Goal: Task Accomplishment & Management: Complete application form

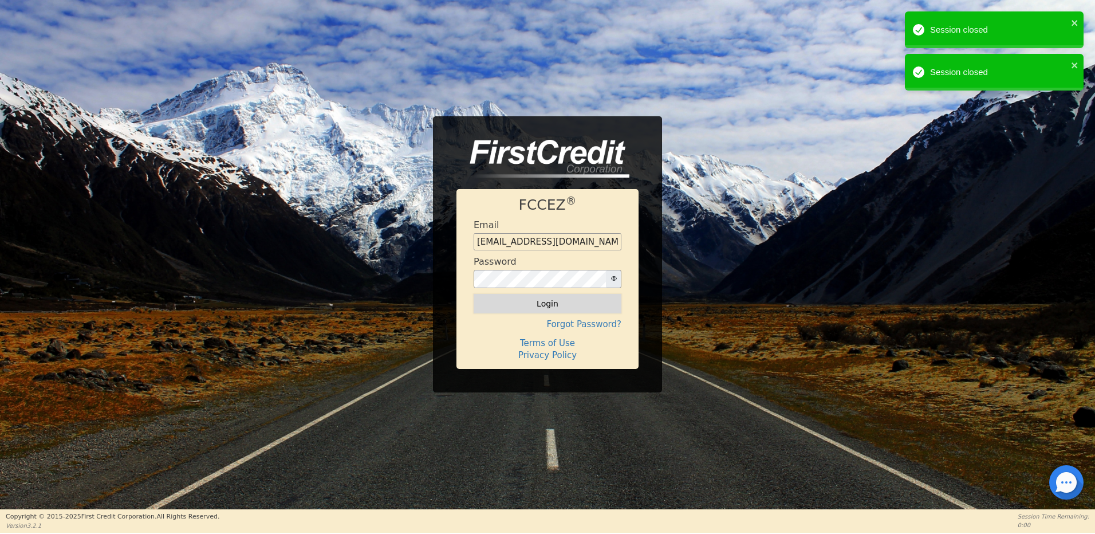
click at [559, 299] on button "Login" at bounding box center [548, 303] width 148 height 19
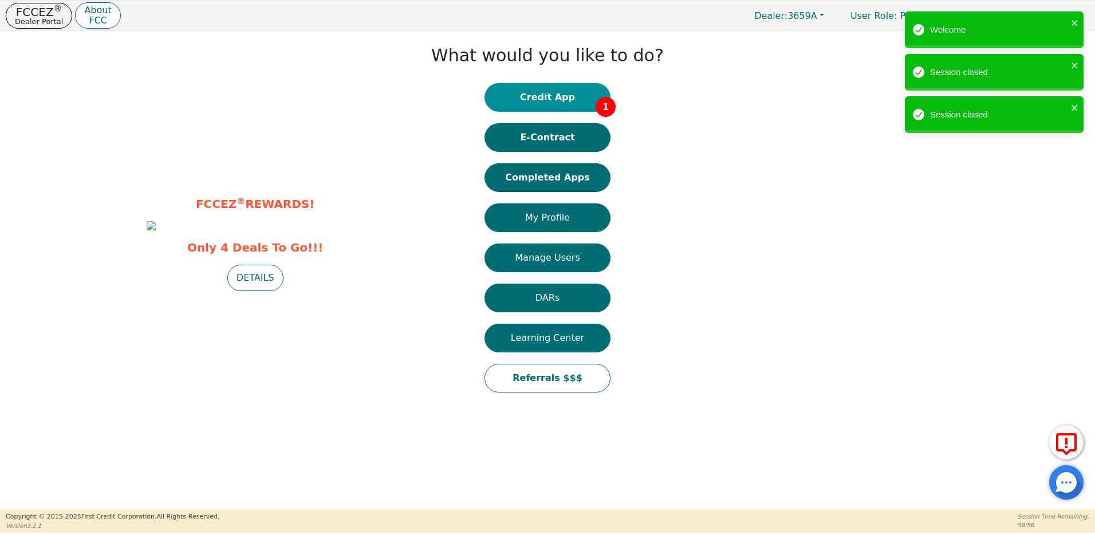
click at [556, 96] on button "Credit App 1" at bounding box center [548, 97] width 126 height 29
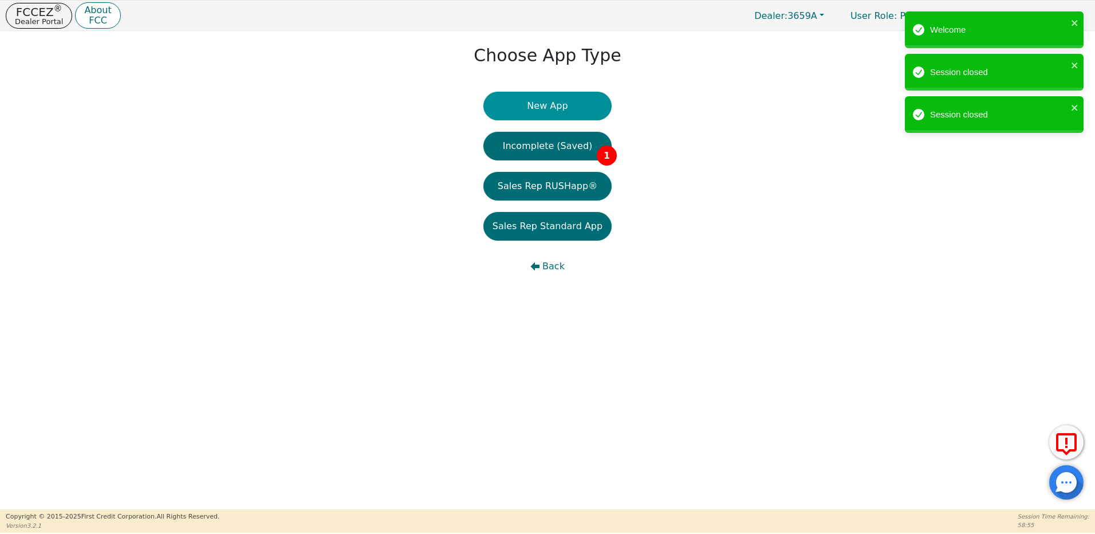
click at [548, 108] on button "New App" at bounding box center [547, 106] width 128 height 29
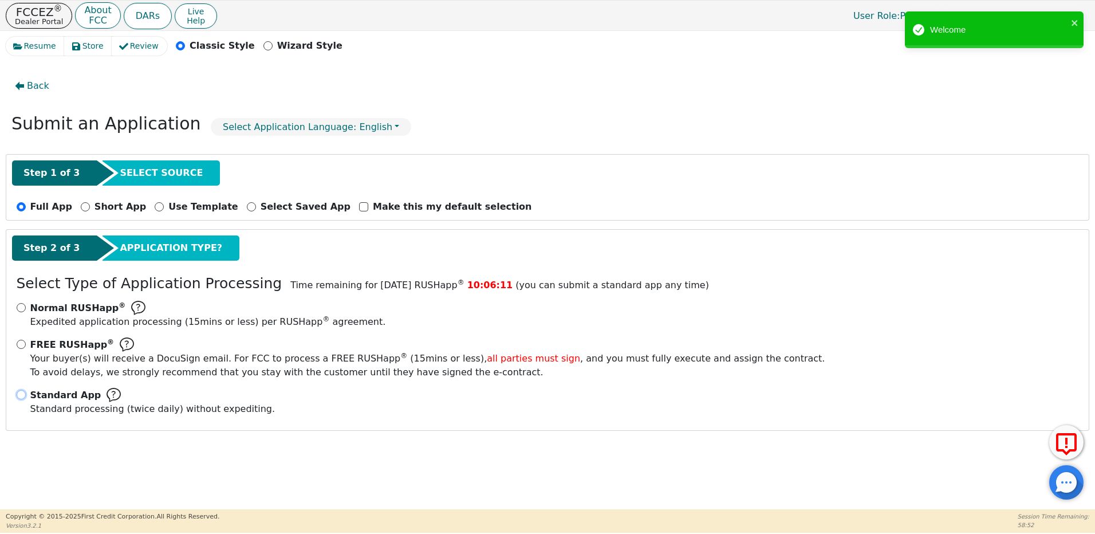
click at [23, 396] on input "Standard App Standard processing (twice daily) without expediting." at bounding box center [21, 394] width 9 height 9
radio input "true"
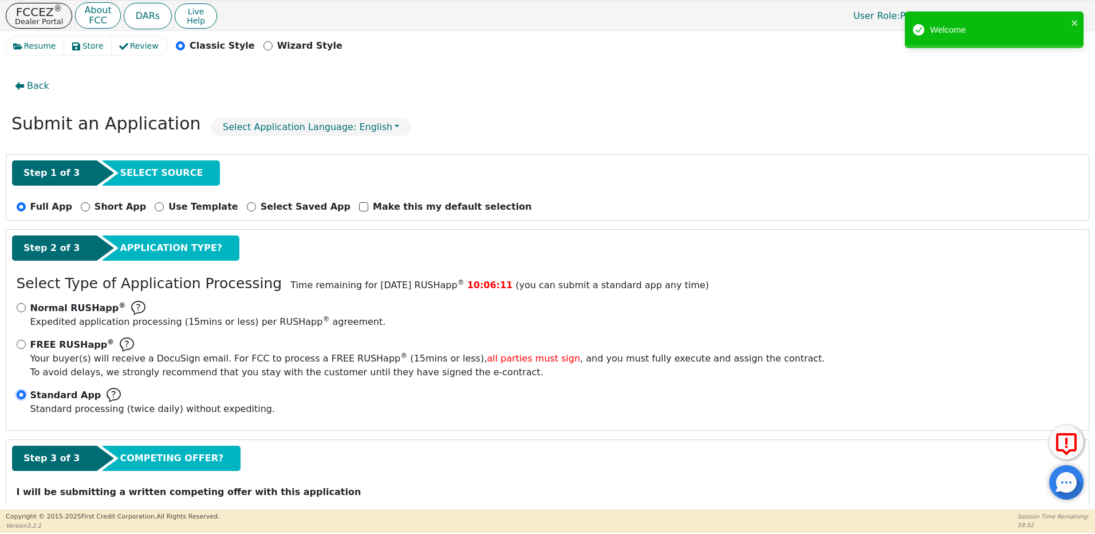
scroll to position [40, 0]
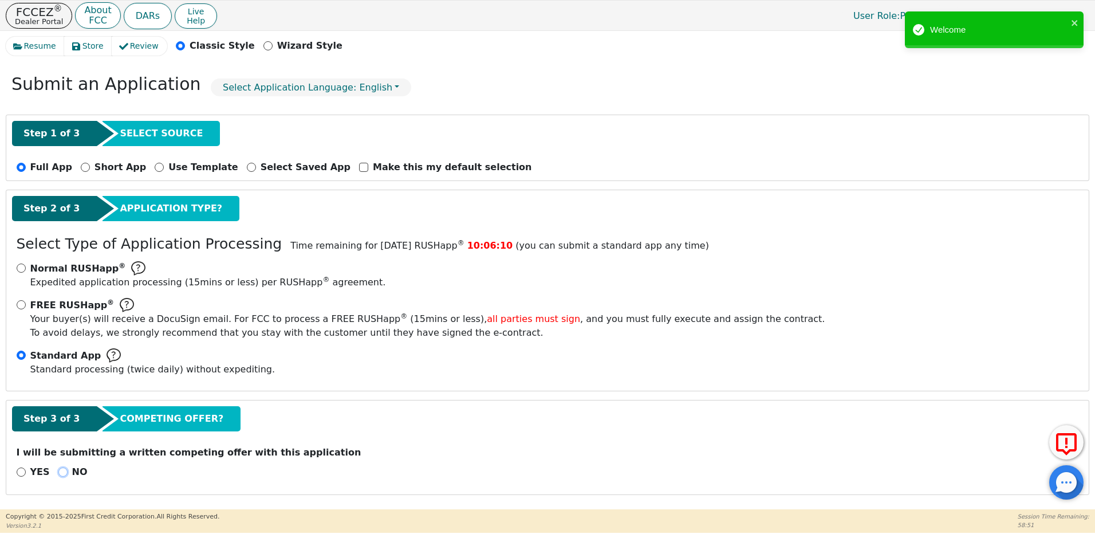
click at [60, 471] on input "NO" at bounding box center [62, 471] width 9 height 9
radio input "true"
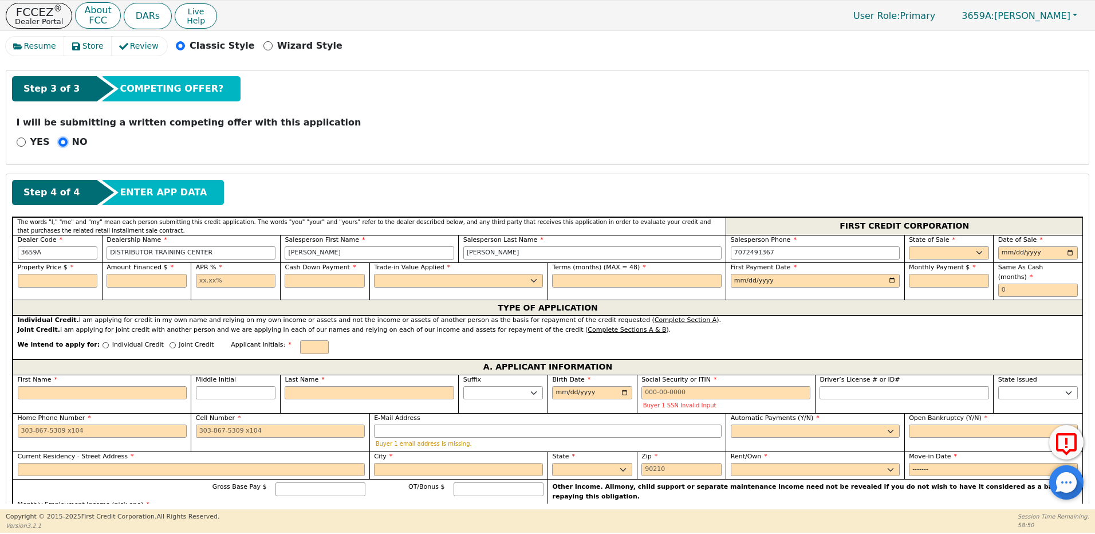
scroll to position [383, 0]
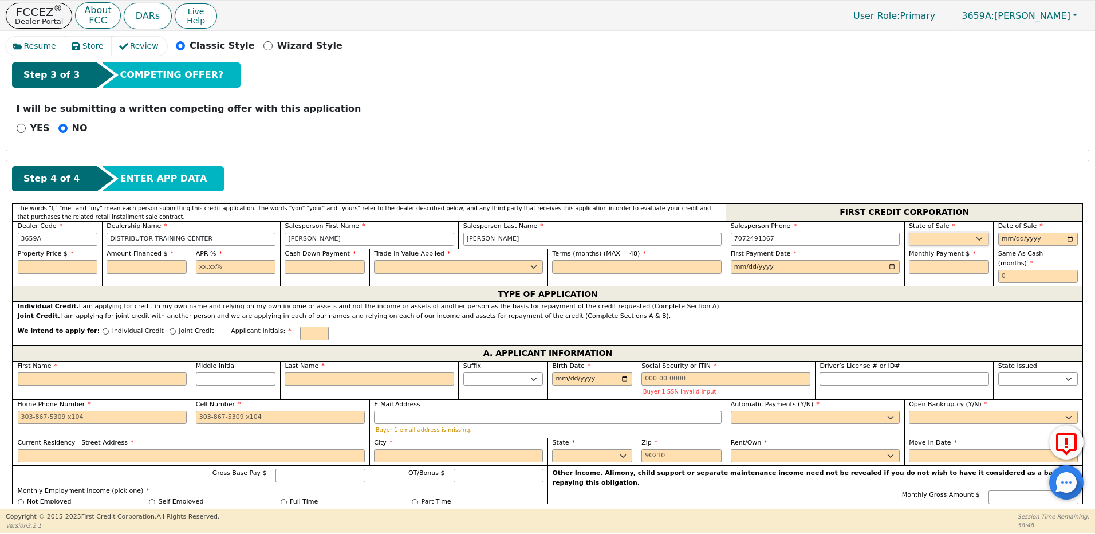
click at [947, 239] on select "AK AL AR AZ CA CO CT DC DE FL [GEOGRAPHIC_DATA] HI IA ID IL IN KS [GEOGRAPHIC_D…" at bounding box center [949, 240] width 80 height 14
select select "CA"
click at [909, 233] on select "AK AL AR AZ CA CO CT DC DE FL [GEOGRAPHIC_DATA] HI IA ID IL IN KS [GEOGRAPHIC_D…" at bounding box center [949, 240] width 80 height 14
click at [1001, 236] on input "date" at bounding box center [1038, 240] width 80 height 14
type input "[DATE]"
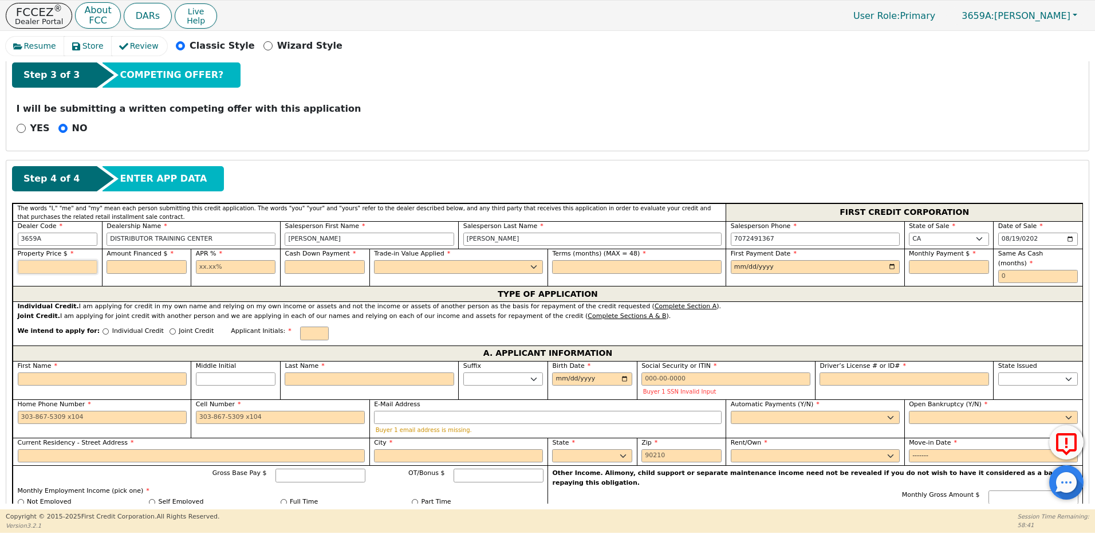
click at [65, 268] on input "text" at bounding box center [58, 267] width 80 height 14
type input "2359.00"
click at [134, 268] on input "text" at bounding box center [147, 267] width 80 height 14
type input "2359.00"
click at [200, 266] on input "text" at bounding box center [236, 267] width 80 height 14
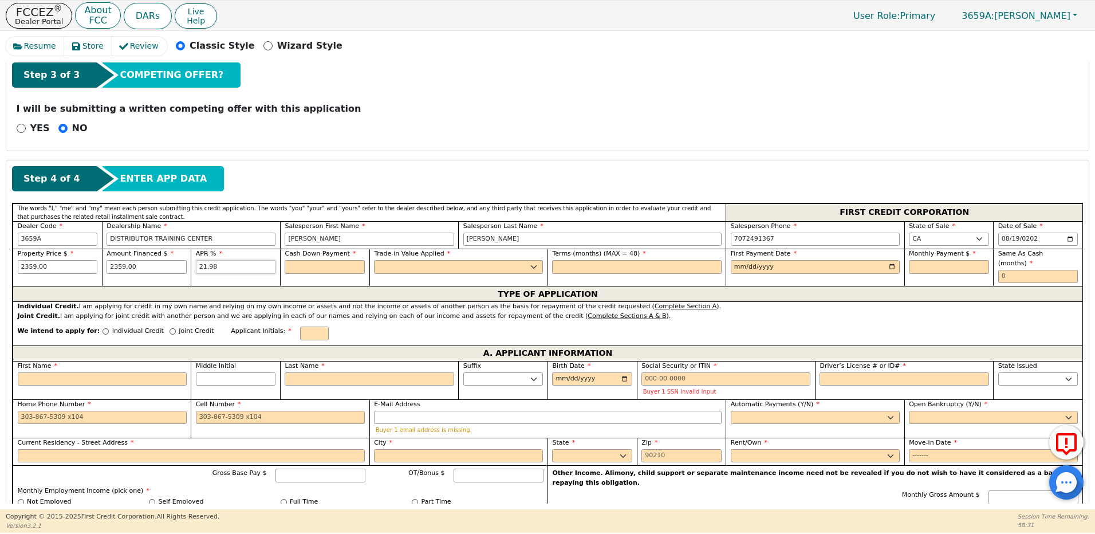
type input "21.98"
click at [298, 267] on input "text" at bounding box center [325, 267] width 80 height 14
type input "0.00"
click at [394, 266] on select "Yes No" at bounding box center [458, 267] width 169 height 14
select select "y"
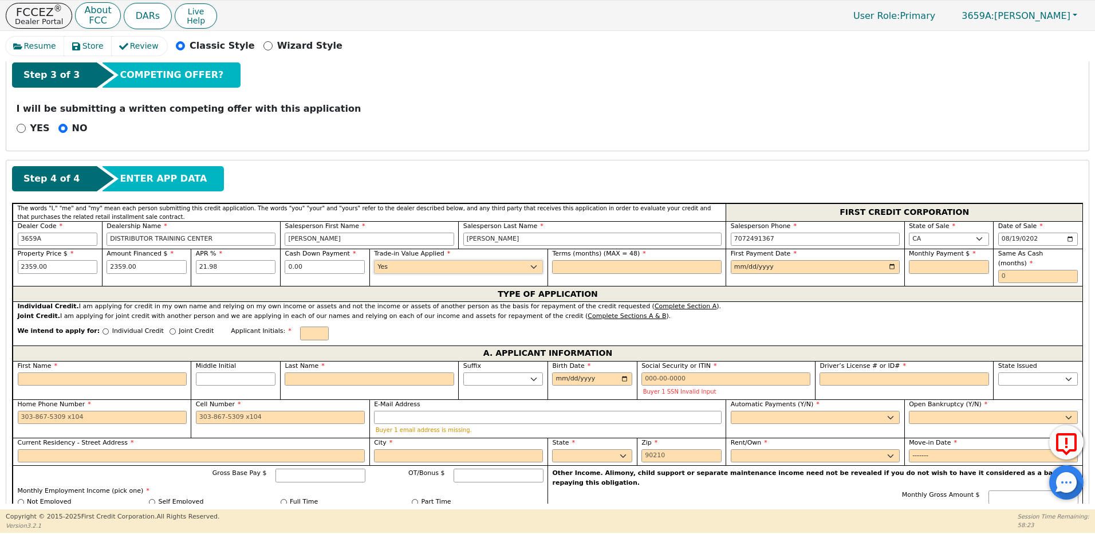
click at [374, 260] on select "Yes No" at bounding box center [458, 267] width 169 height 14
click at [560, 266] on input "text" at bounding box center [636, 267] width 169 height 14
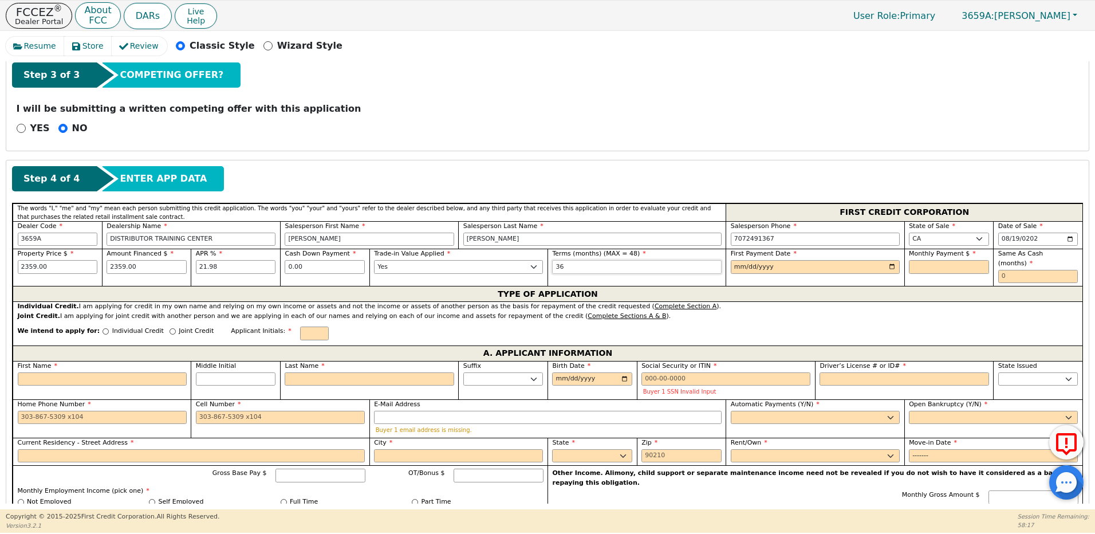
type input "36"
click at [738, 265] on input "date" at bounding box center [815, 267] width 169 height 14
type input "0020-11-18"
click at [738, 266] on input "0020-11-18" at bounding box center [815, 267] width 169 height 14
type input "[DATE]"
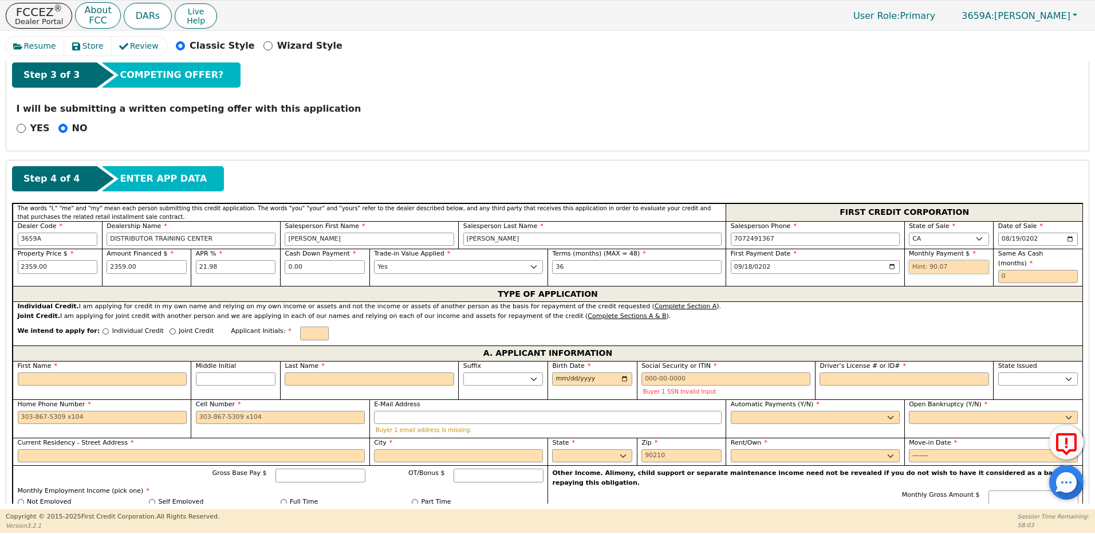
click at [955, 264] on input "text" at bounding box center [949, 267] width 80 height 14
type input "90.07"
click at [1004, 270] on input "text" at bounding box center [1038, 277] width 80 height 14
type input "0"
drag, startPoint x: 93, startPoint y: 321, endPoint x: 99, endPoint y: 322, distance: 5.8
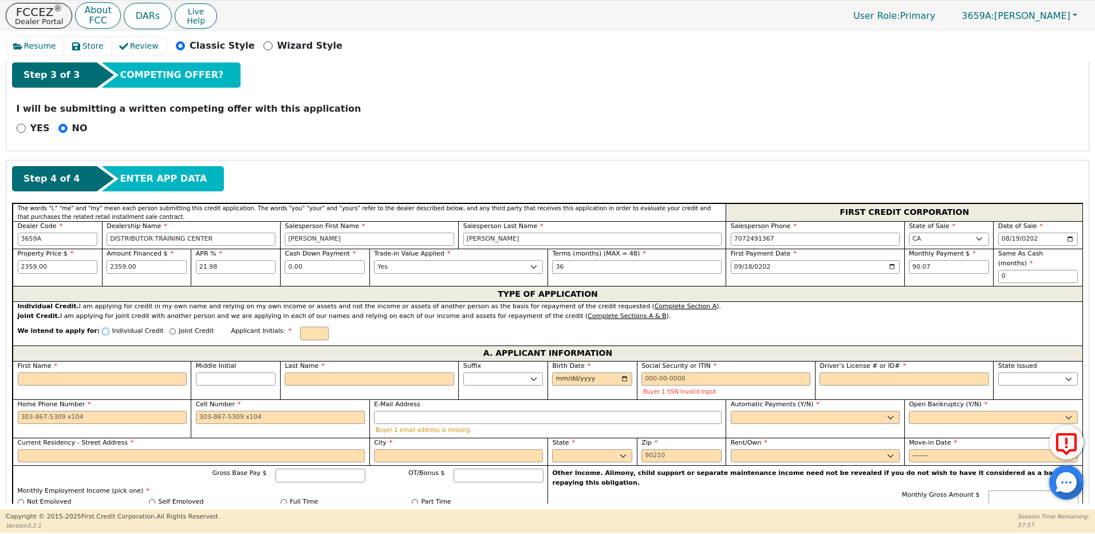
click at [103, 328] on input "Individual Credit" at bounding box center [106, 331] width 6 height 6
radio input "true"
click at [94, 372] on input "First Name" at bounding box center [102, 379] width 169 height 14
type input "J"
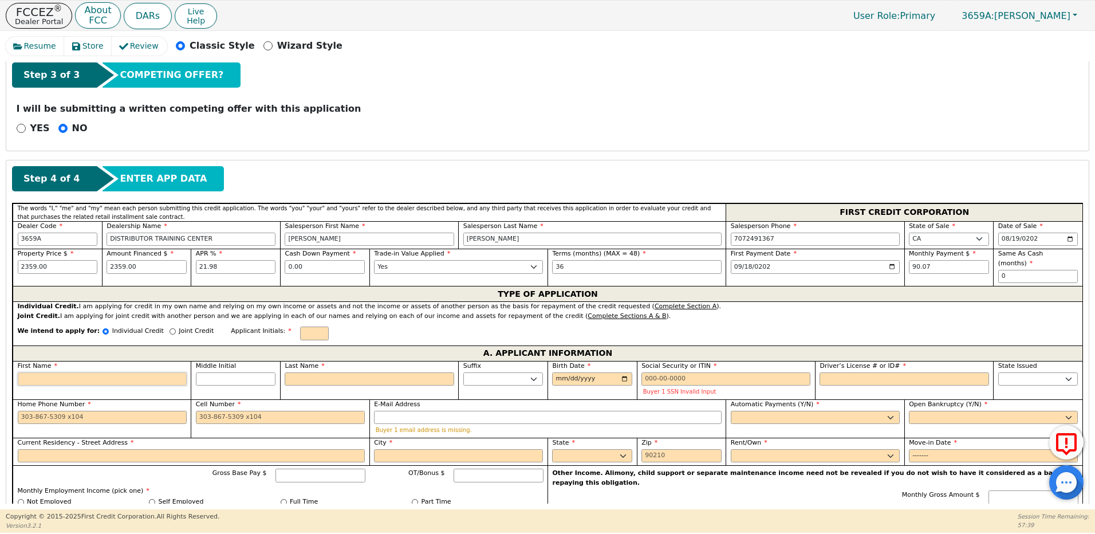
type input "J"
type input "[PERSON_NAME]"
type input "Jam"
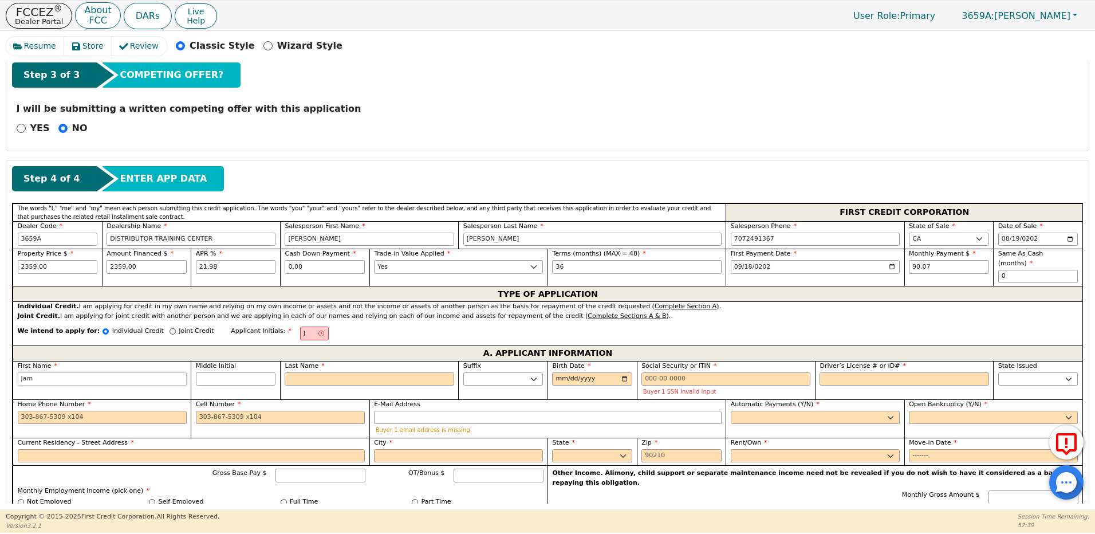
type input "Jama"
type input "[PERSON_NAME]"
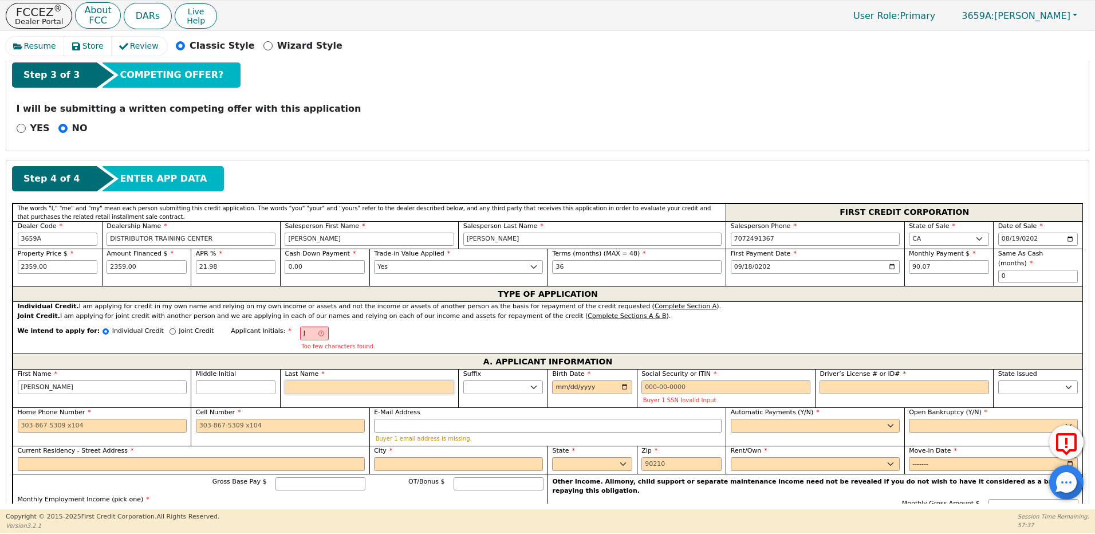
type input "JB"
type input "B"
type input "[PERSON_NAME] B"
type input "Br"
type input "[PERSON_NAME] Br"
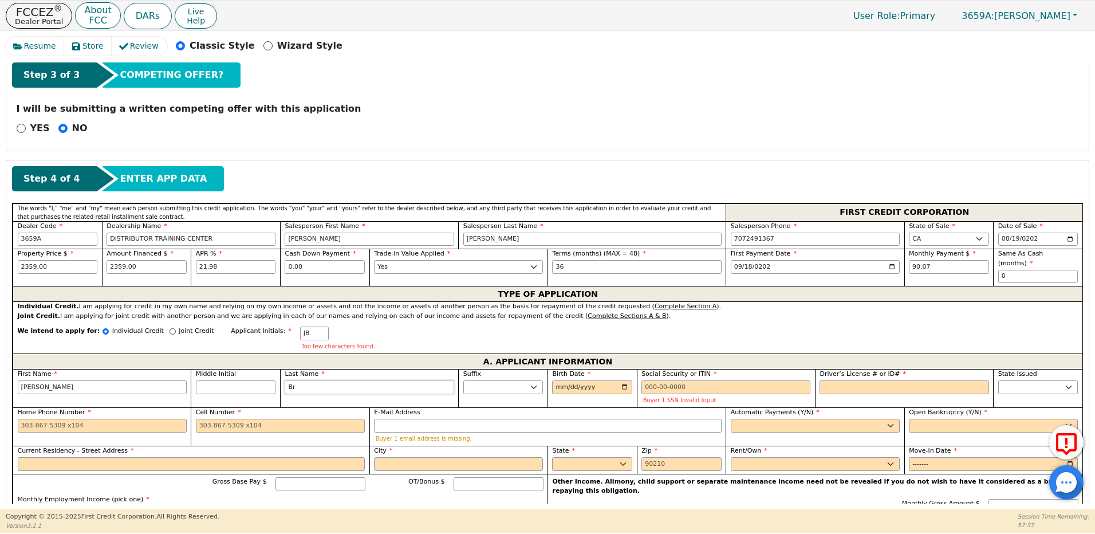
type input "Bro"
type input "[PERSON_NAME] Bro"
type input "Brow"
type input "[PERSON_NAME]"
type input "Brown"
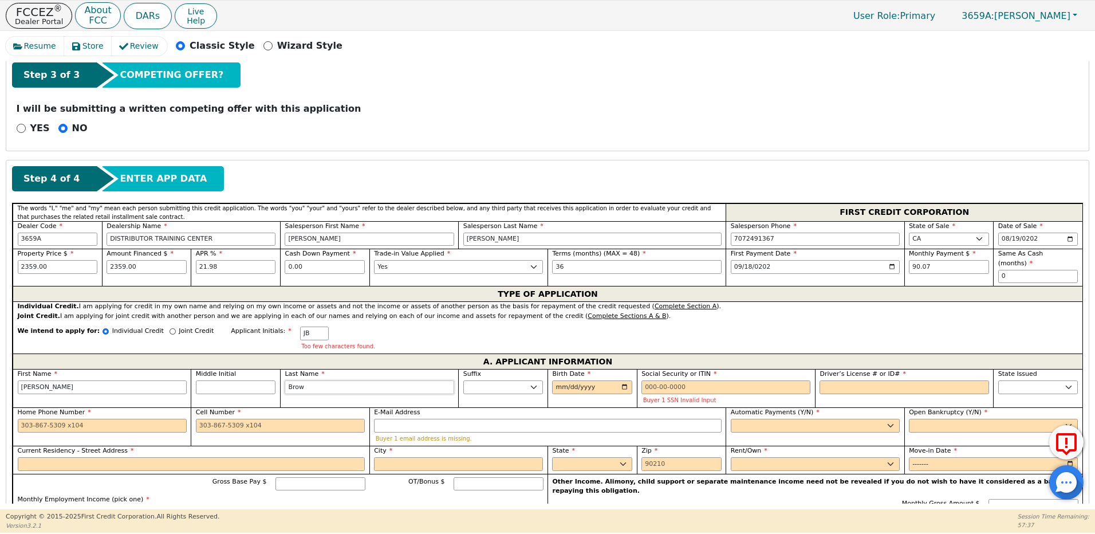
type input "[PERSON_NAME]"
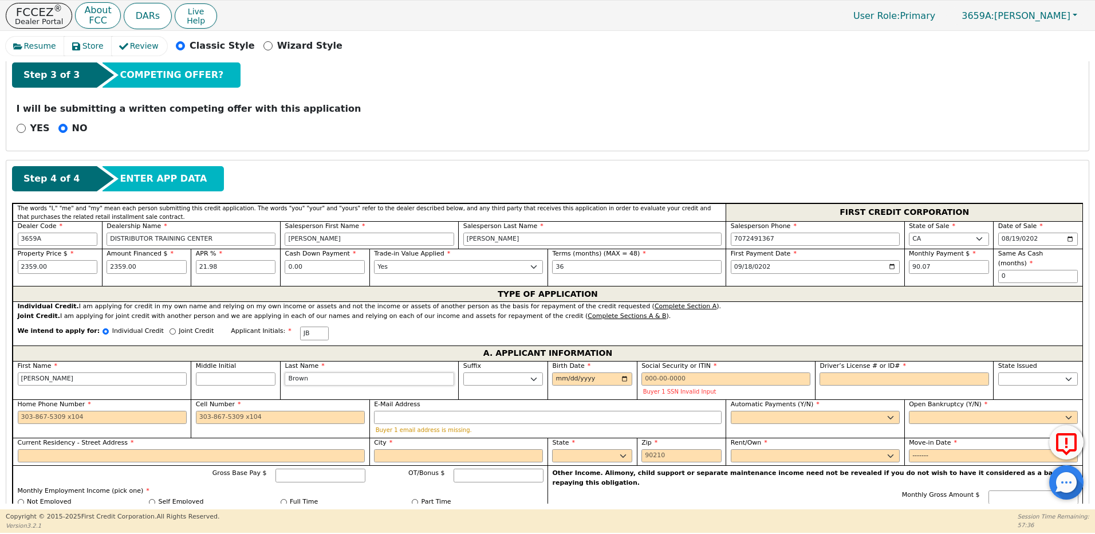
type input "Brown"
type input "[DATE]"
click at [652, 372] on input "Social Security or ITIN" at bounding box center [726, 379] width 169 height 14
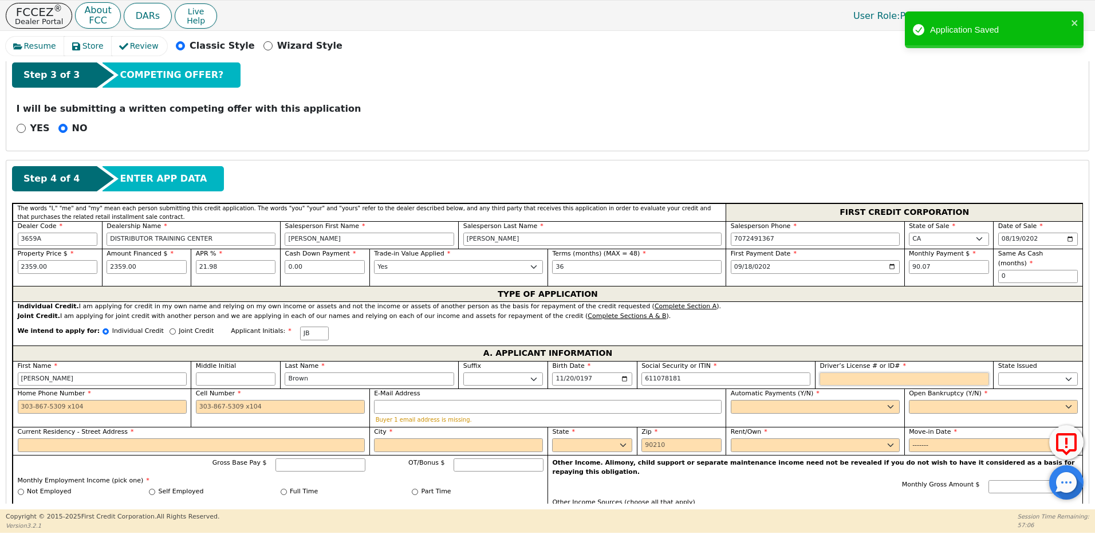
type input "***-**-8181"
click at [847, 372] on input "Driver’s License # or ID#" at bounding box center [904, 379] width 169 height 14
type input "*******"
click at [1017, 372] on select "AK AL AR AZ CA CO CT DC DE FL [GEOGRAPHIC_DATA] HI IA ID IL IN KS [GEOGRAPHIC_D…" at bounding box center [1038, 379] width 80 height 14
select select "CA"
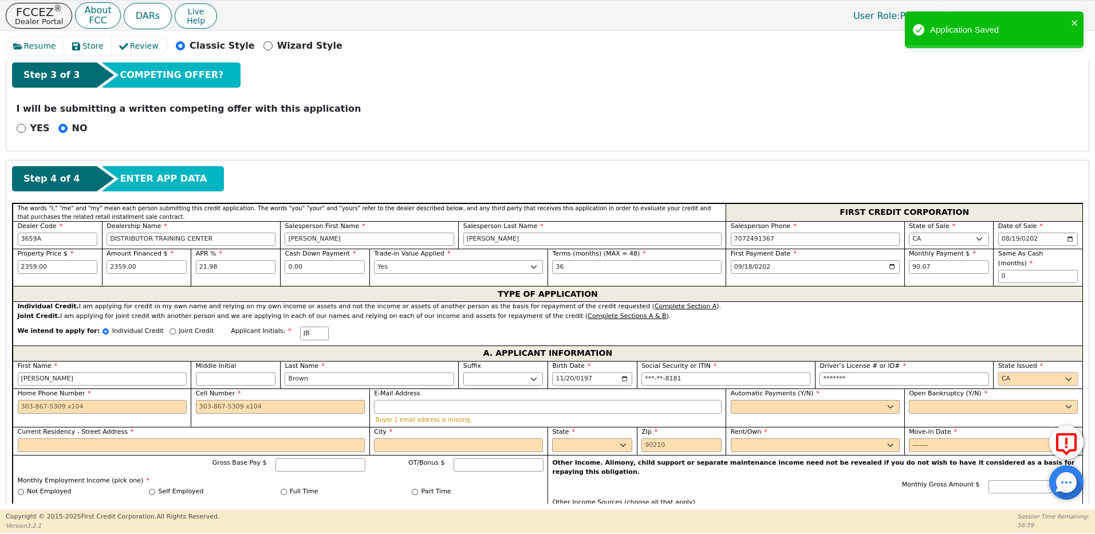
click at [998, 372] on select "AK AL AR AZ CA CO CT DC DE FL [GEOGRAPHIC_DATA] HI IA ID IL IN KS [GEOGRAPHIC_D…" at bounding box center [1038, 379] width 80 height 14
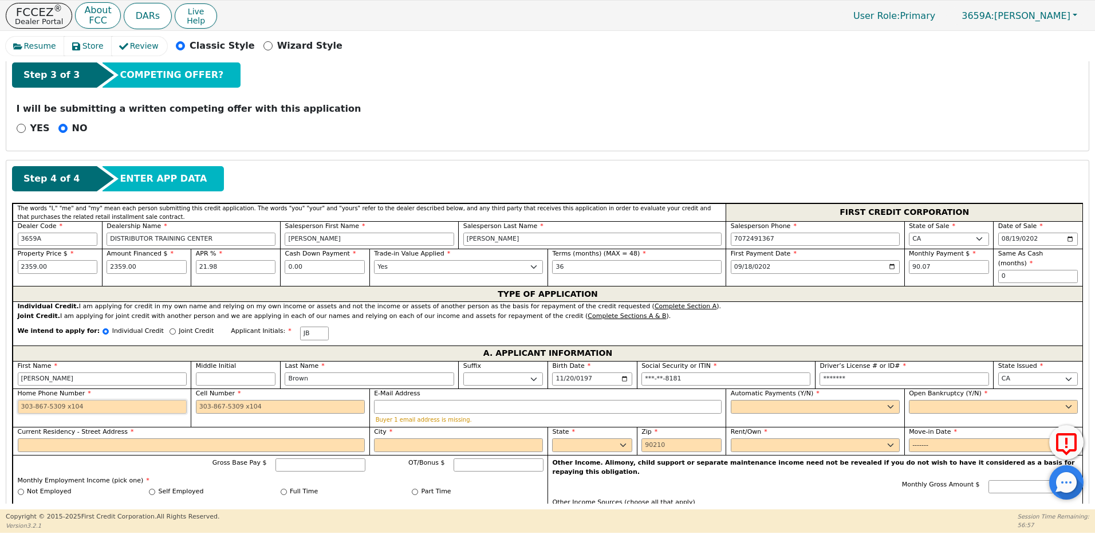
click at [85, 400] on input "Home Phone Number" at bounding box center [102, 407] width 169 height 14
type input "[PHONE_NUMBER]"
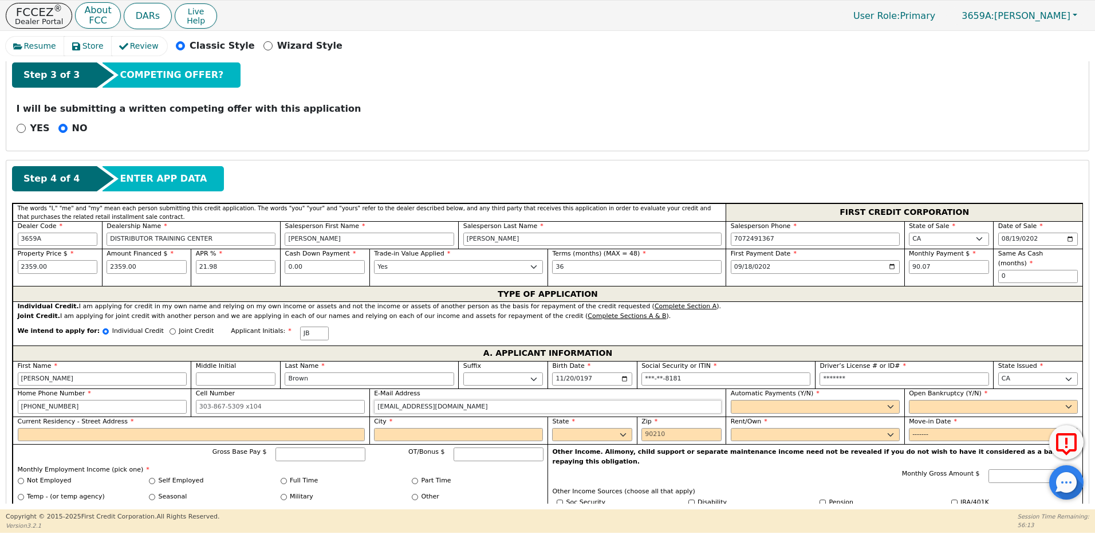
type input "[EMAIL_ADDRESS][DOMAIN_NAME]"
click at [773, 400] on select "Yes No" at bounding box center [815, 407] width 169 height 14
select select "y"
click at [731, 400] on select "Yes No" at bounding box center [815, 407] width 169 height 14
type input "[PERSON_NAME]"
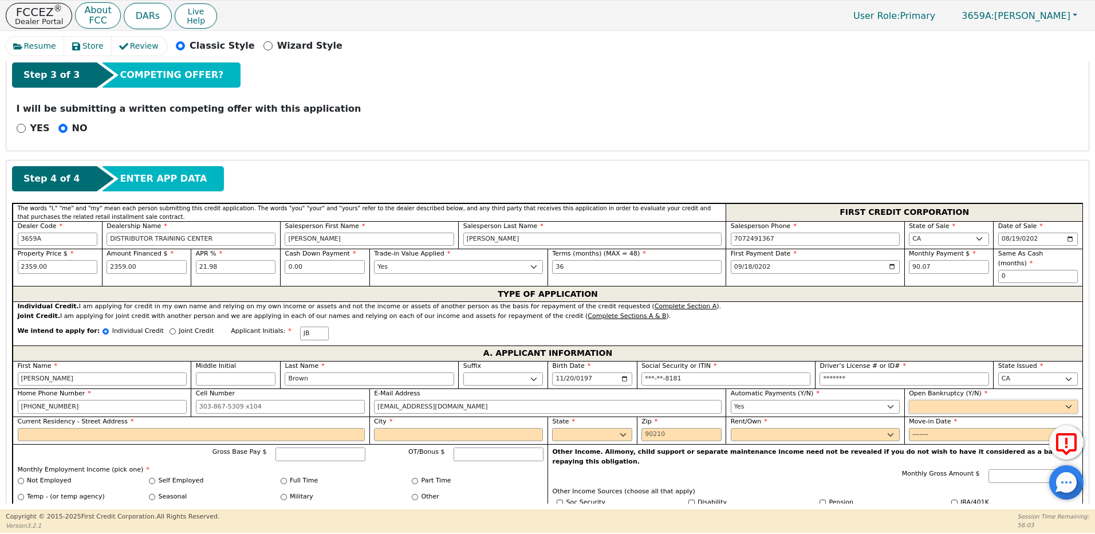
click at [918, 400] on select "Yes No" at bounding box center [993, 407] width 169 height 14
select select "n"
click at [909, 400] on select "Yes No" at bounding box center [993, 407] width 169 height 14
click at [116, 428] on input "Current Residency - Street Address" at bounding box center [192, 435] width 348 height 14
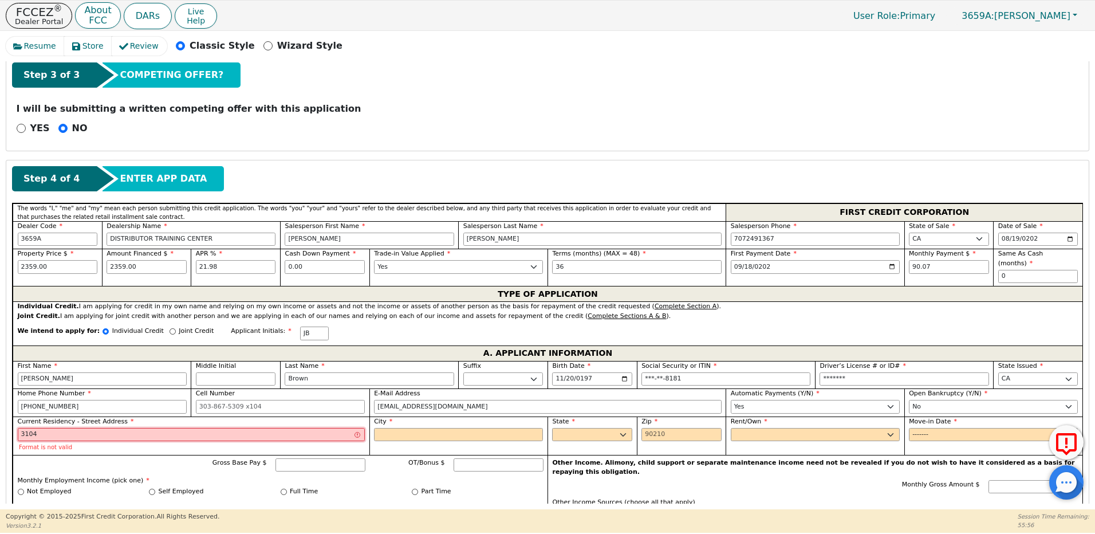
type input "[STREET_ADDRESS]"
type input "94509"
type input "[STREET_ADDRESS]"
type input "[PERSON_NAME]"
type input "Brown"
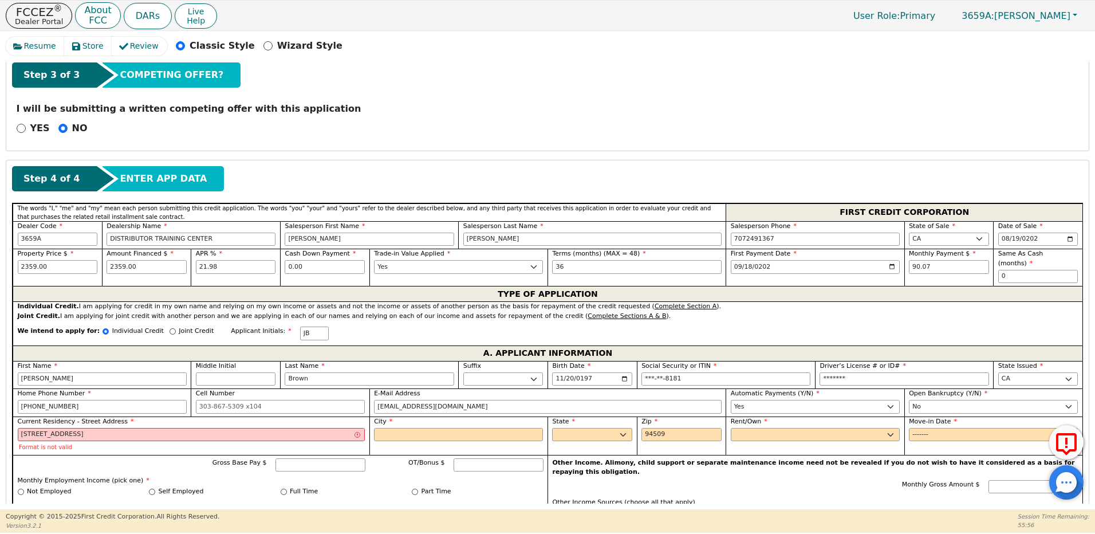
type input "[PERSON_NAME]"
type input "Brown"
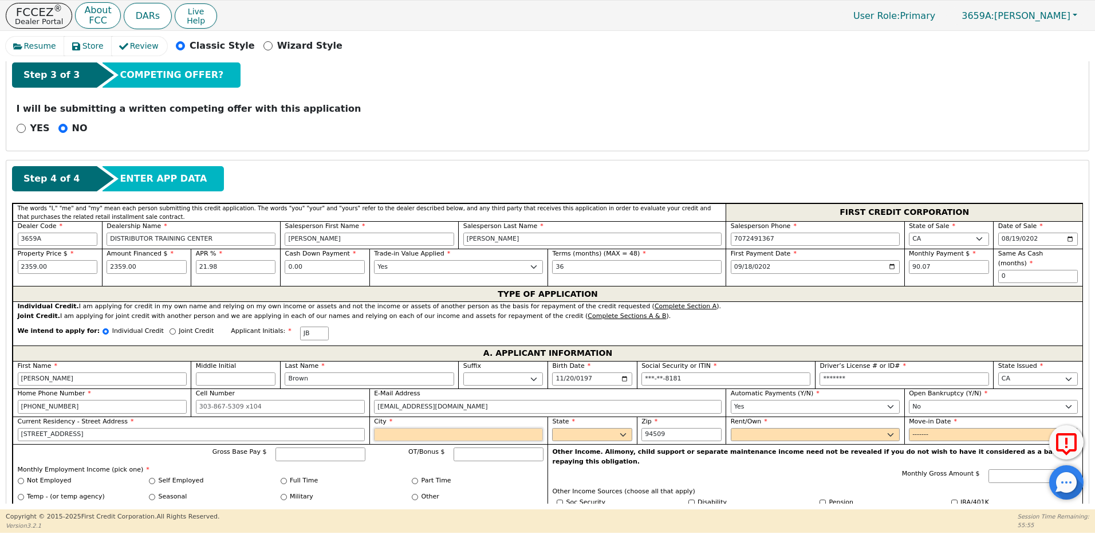
click at [427, 428] on input "City" at bounding box center [458, 435] width 169 height 14
type input "Antioch"
select select "CA"
click at [740, 428] on select "Rent Own" at bounding box center [815, 435] width 169 height 14
select select "Rent"
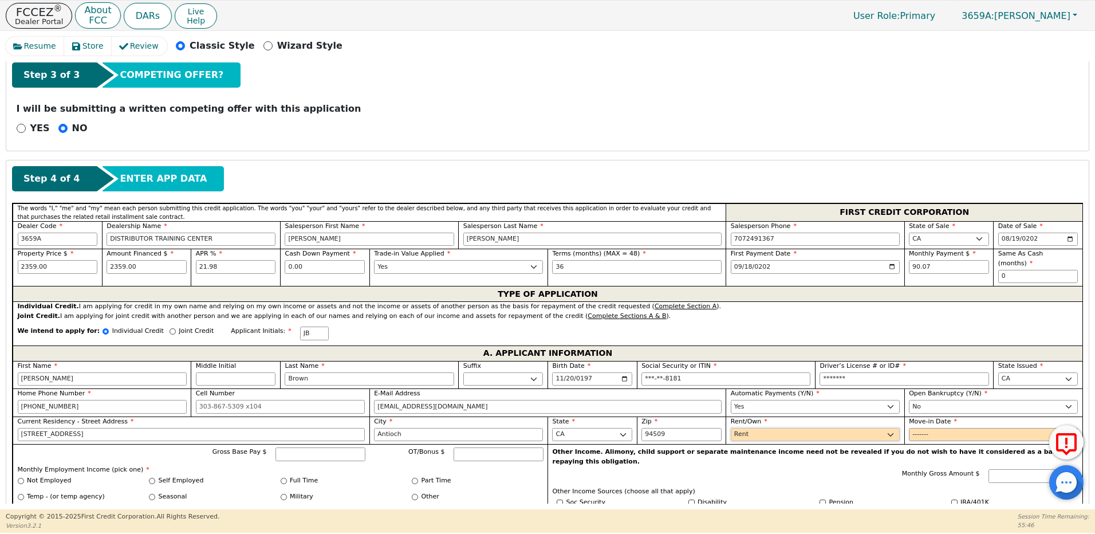
click at [731, 428] on select "Rent Own" at bounding box center [815, 435] width 169 height 14
click at [917, 428] on input "Move-in Date" at bounding box center [993, 435] width 169 height 14
click at [932, 428] on input "Move-in Date" at bounding box center [993, 435] width 169 height 14
click at [929, 428] on input "Move-in Date" at bounding box center [993, 435] width 169 height 14
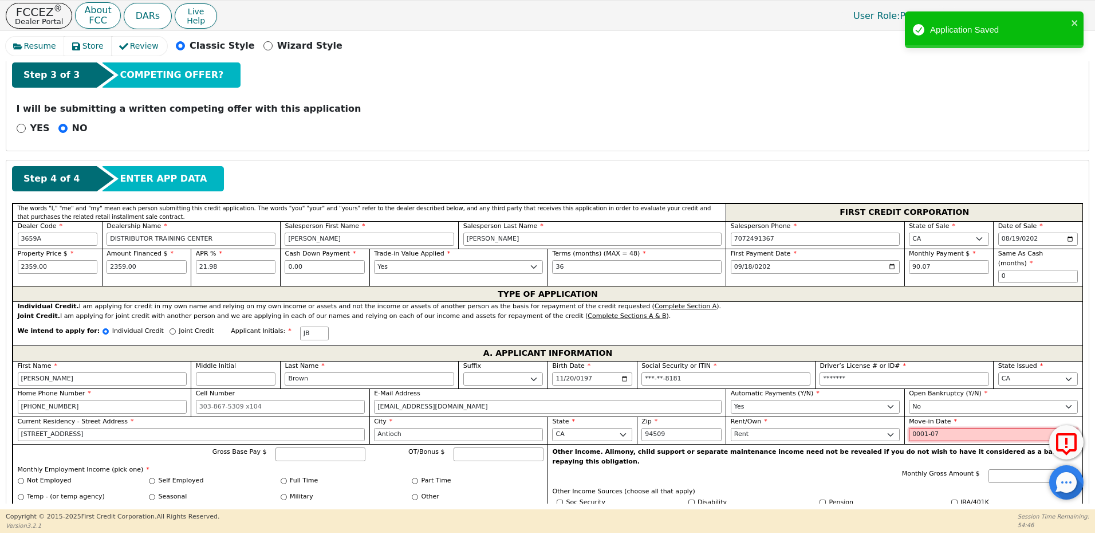
type input "0013-07"
type input "2013-07"
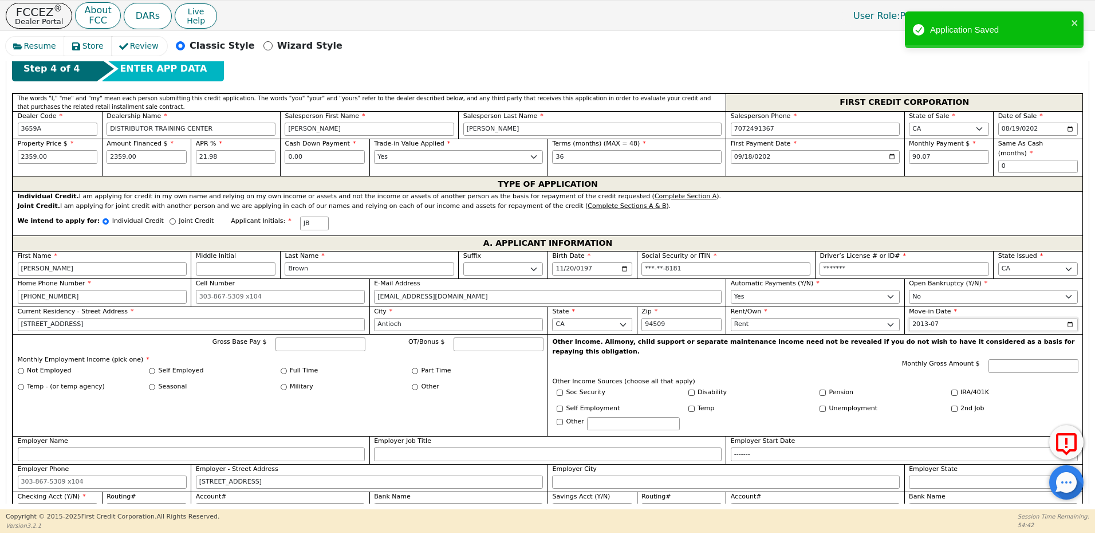
scroll to position [498, 0]
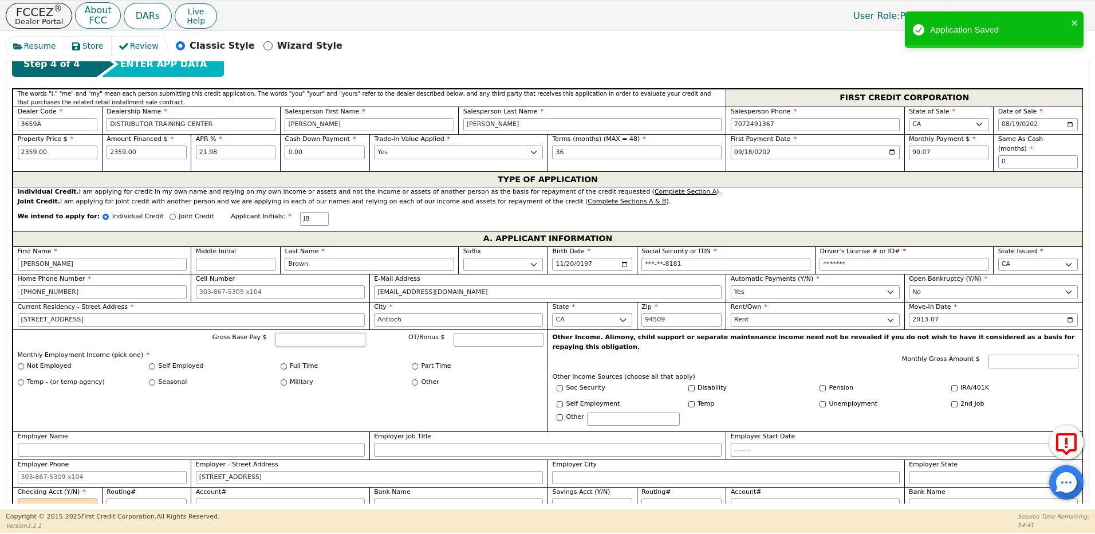
click at [318, 333] on input "Gross Base Pay $" at bounding box center [321, 340] width 90 height 14
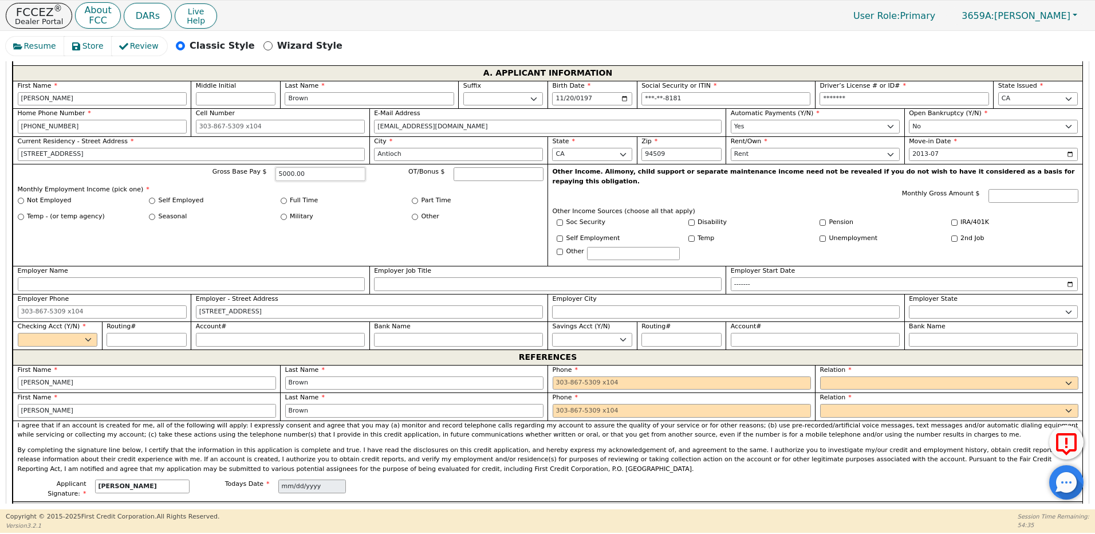
scroll to position [670, 0]
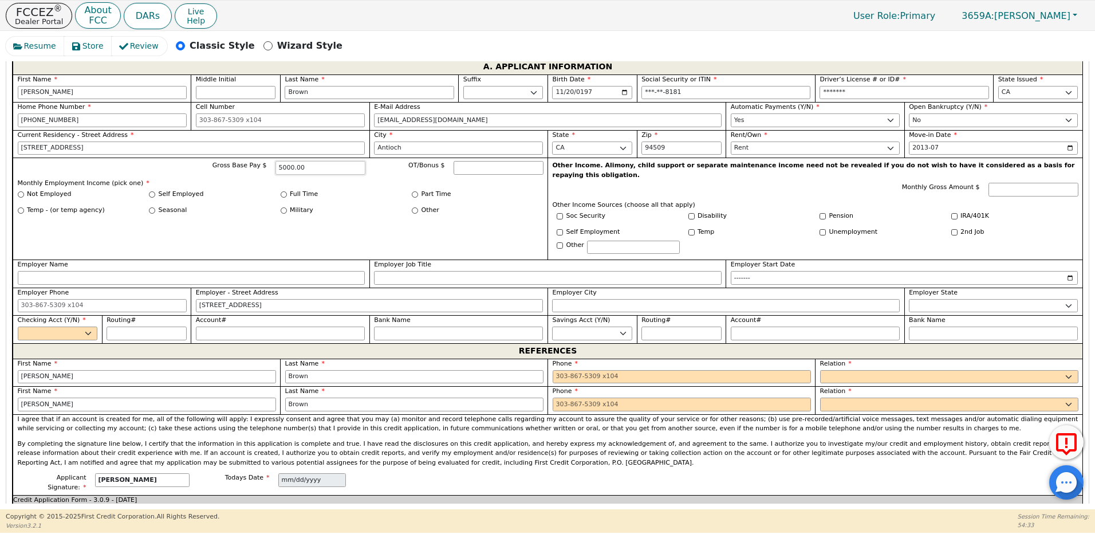
type input "5000.00"
click at [72, 327] on select "Yes No" at bounding box center [58, 334] width 80 height 14
select select "y"
click at [18, 327] on select "Yes No" at bounding box center [58, 334] width 80 height 14
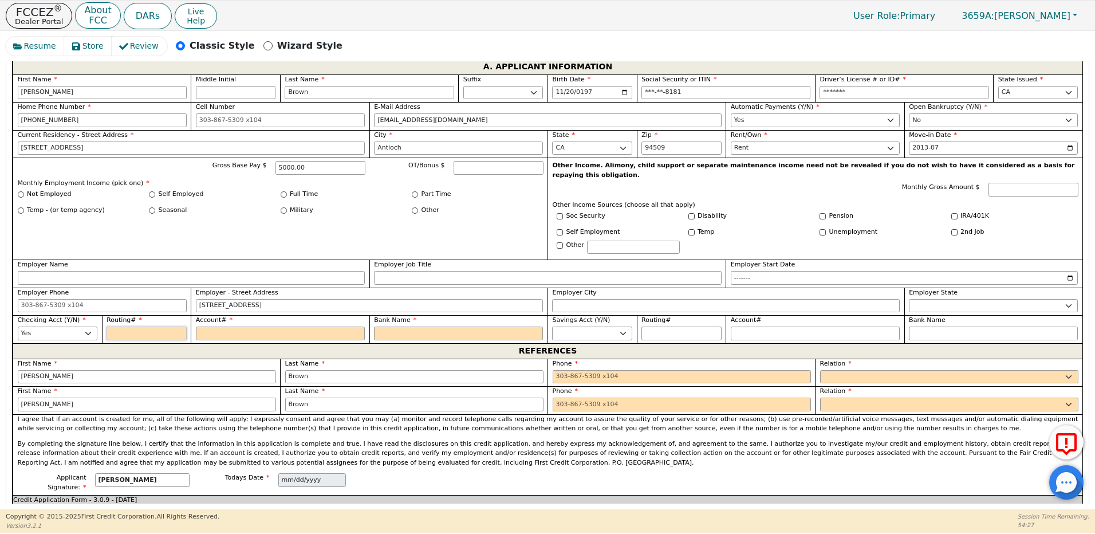
click at [130, 327] on input "Routing#" at bounding box center [147, 334] width 80 height 14
type input "3"
type input "*"
type input "32"
type input "**"
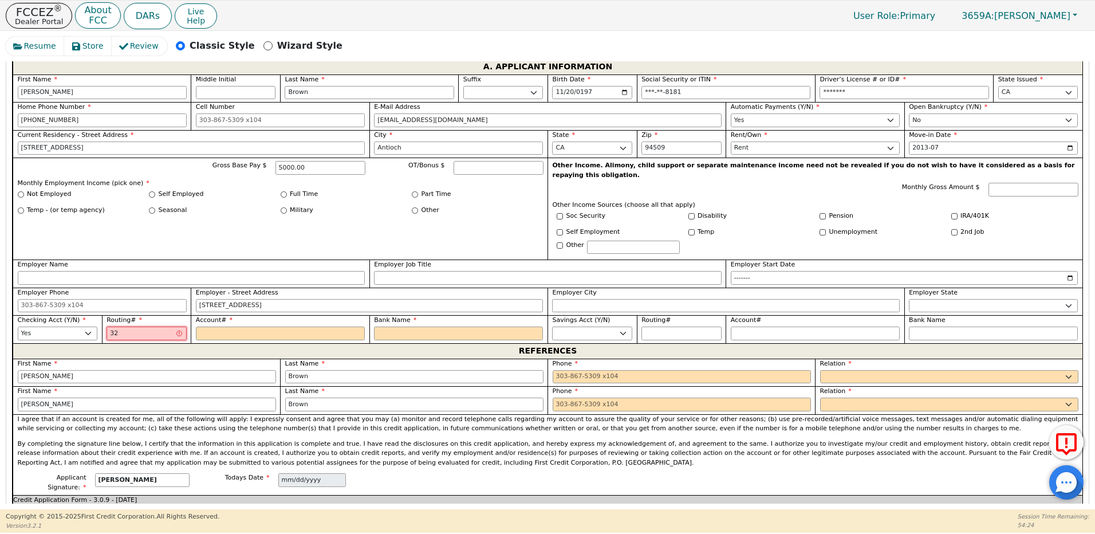
type input "322"
type input "***"
type input "3222"
type input "****"
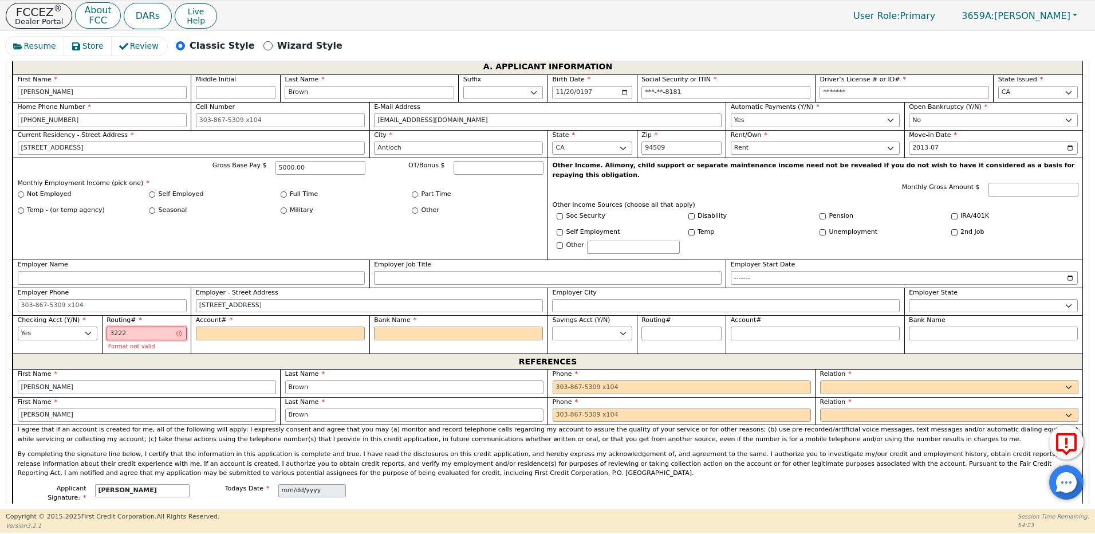
type input "32228"
type input "*****"
type input "322283"
type input "******"
type input "3222838"
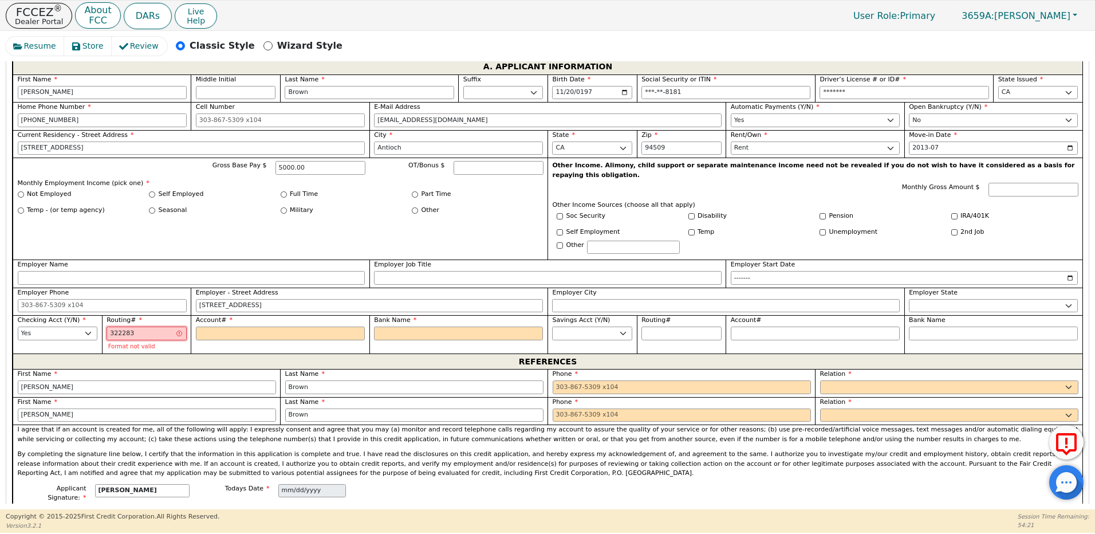
type input "*******"
type input "32228389"
type input "********"
type input "322283893"
type input "*********"
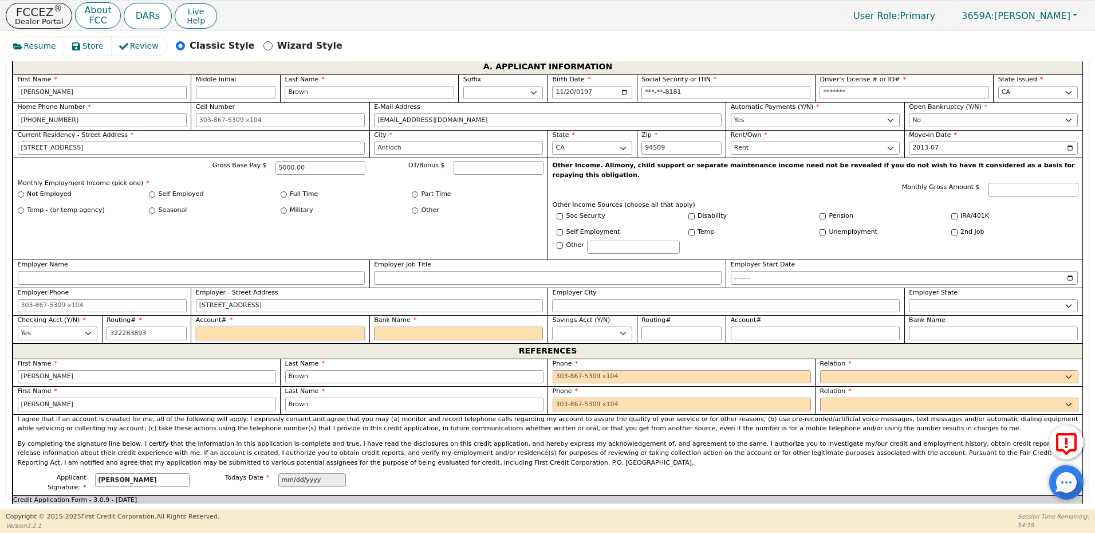
type input "*********"
click at [221, 327] on input "Account#" at bounding box center [280, 334] width 169 height 14
type input "0"
type input "*"
type input "00"
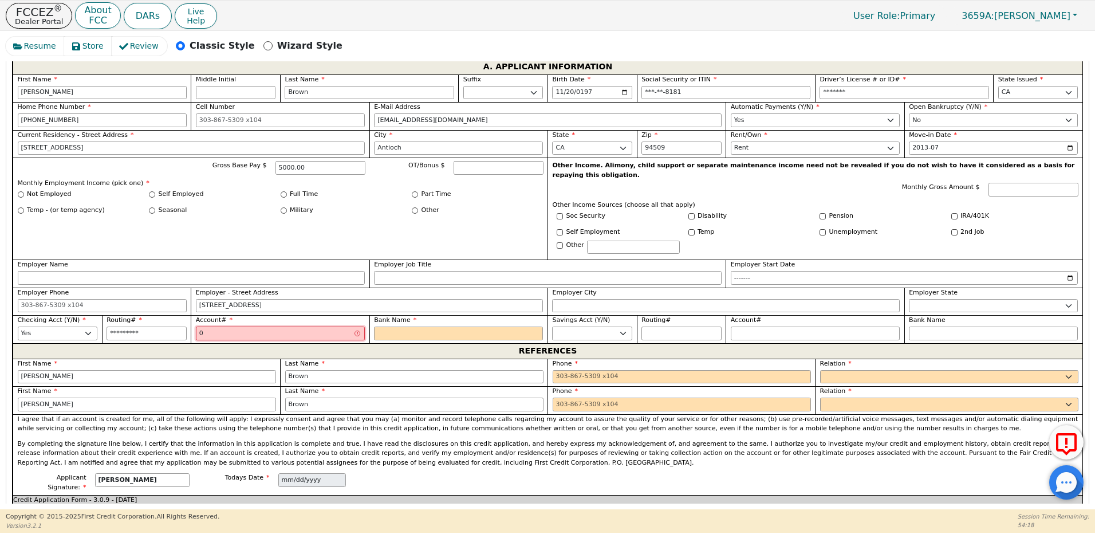
type input "**"
type input "000"
type input "***"
type input "0002"
type input "****"
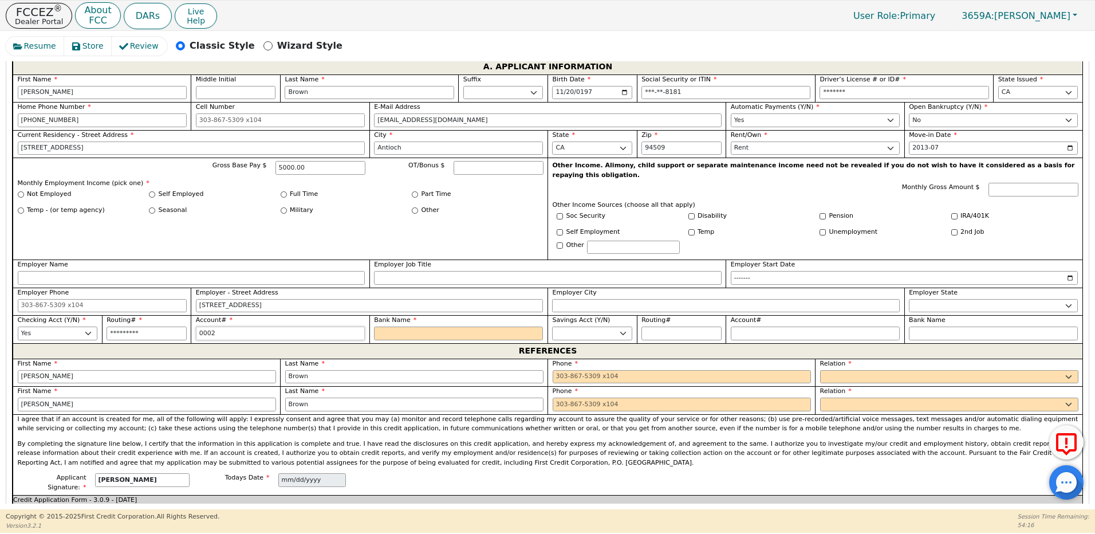
type input "00022"
type input "*****"
type input "000224"
type input "******"
type input "0002245"
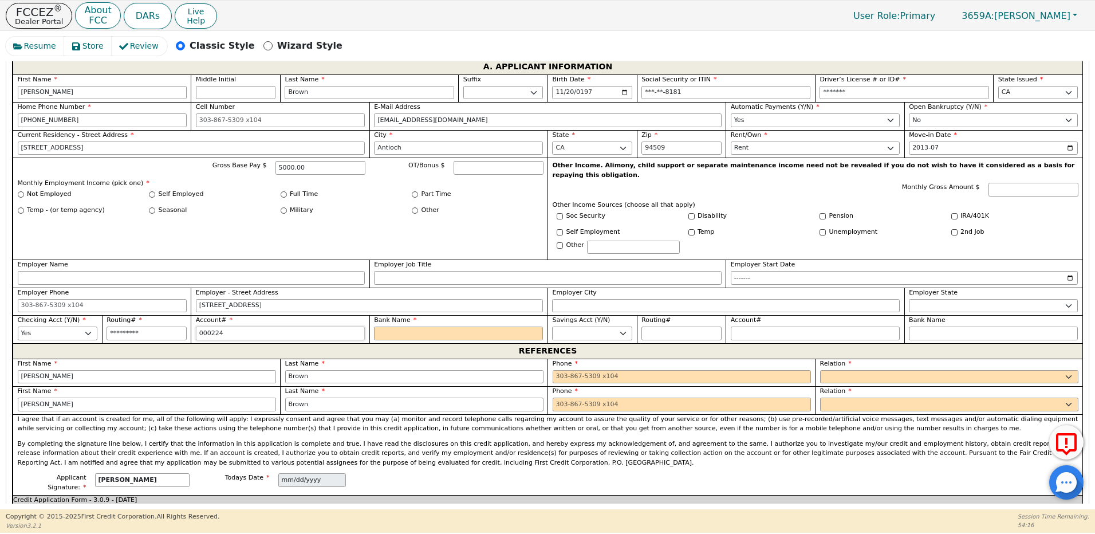
type input "*******"
type input "00022453"
type input "********"
type input "000224533"
type input "*********"
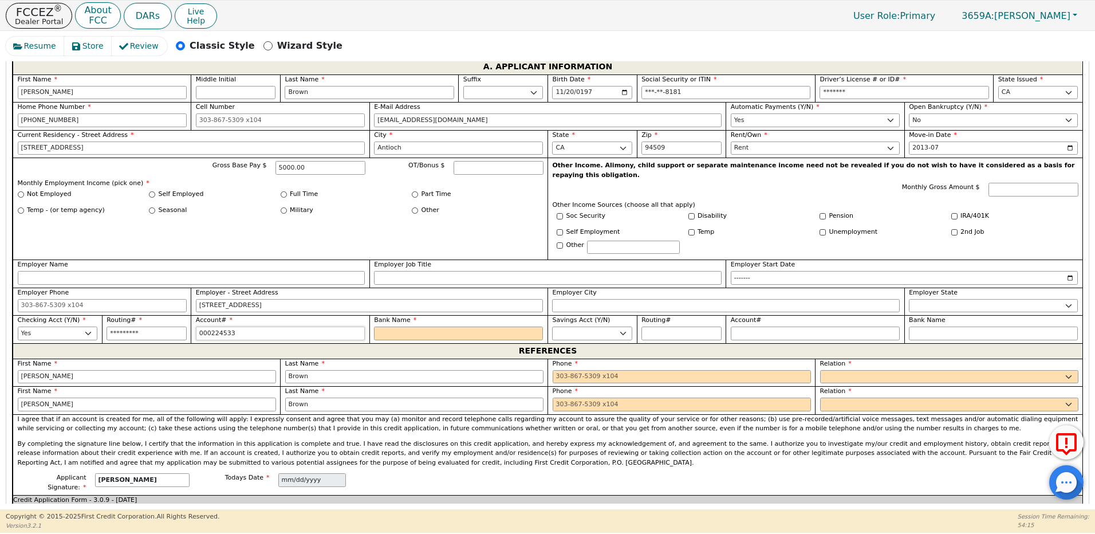
type input "0002245330"
type input "**********"
click at [393, 327] on input "Bank Name" at bounding box center [458, 334] width 169 height 14
type input "B"
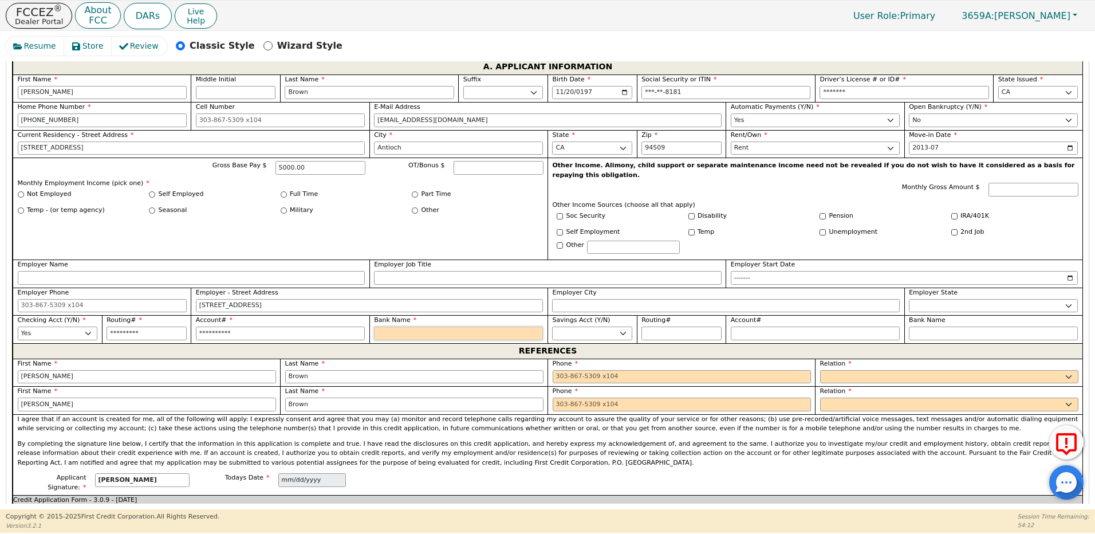
type input "B"
type input "Bo"
type input "Bof"
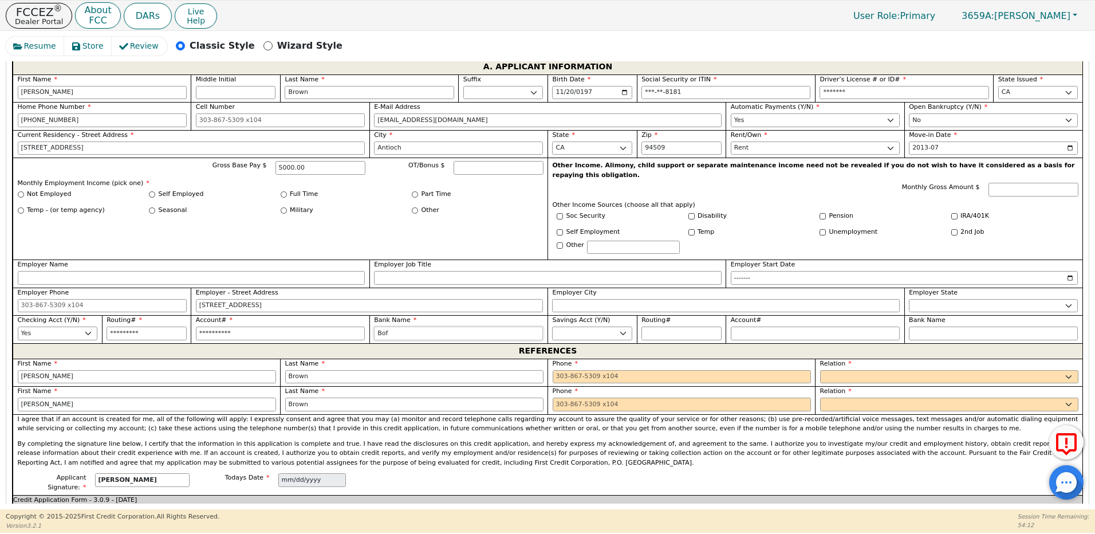
type input "Bofa"
click at [587, 370] on input "tel" at bounding box center [682, 377] width 258 height 14
type input "[PHONE_NUMBER]"
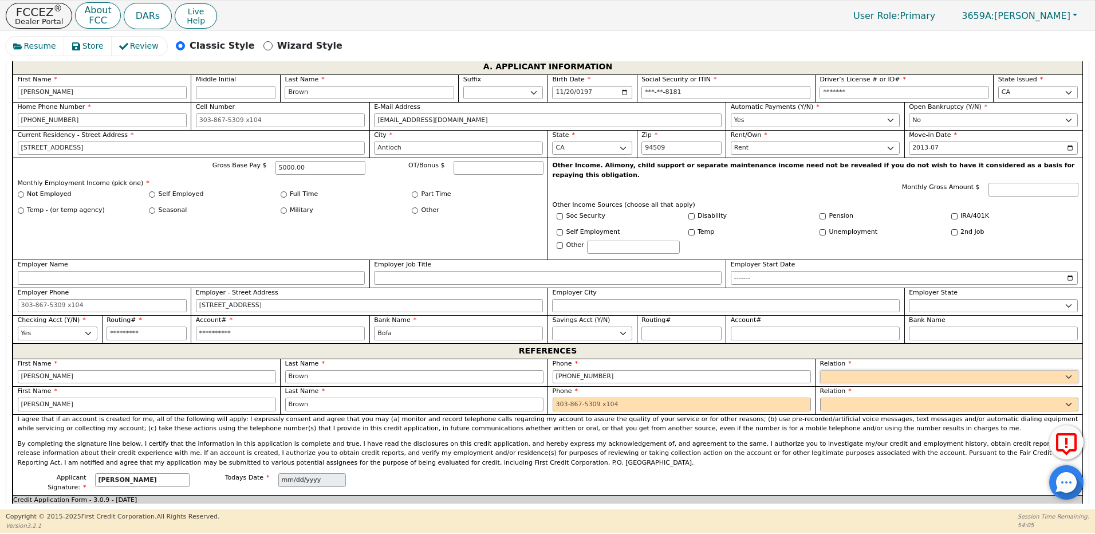
click at [840, 370] on select "FATHER MOTHER SISTER BROTHER DAUGHTER SON CO-WORKER NEIGHBOR FRIEND COUSIN G-MO…" at bounding box center [949, 377] width 258 height 14
select select "FATHER"
click at [820, 370] on select "FATHER MOTHER SISTER BROTHER DAUGHTER SON CO-WORKER NEIGHBOR FRIEND COUSIN G-MO…" at bounding box center [949, 377] width 258 height 14
click at [627, 398] on input "tel" at bounding box center [682, 405] width 258 height 14
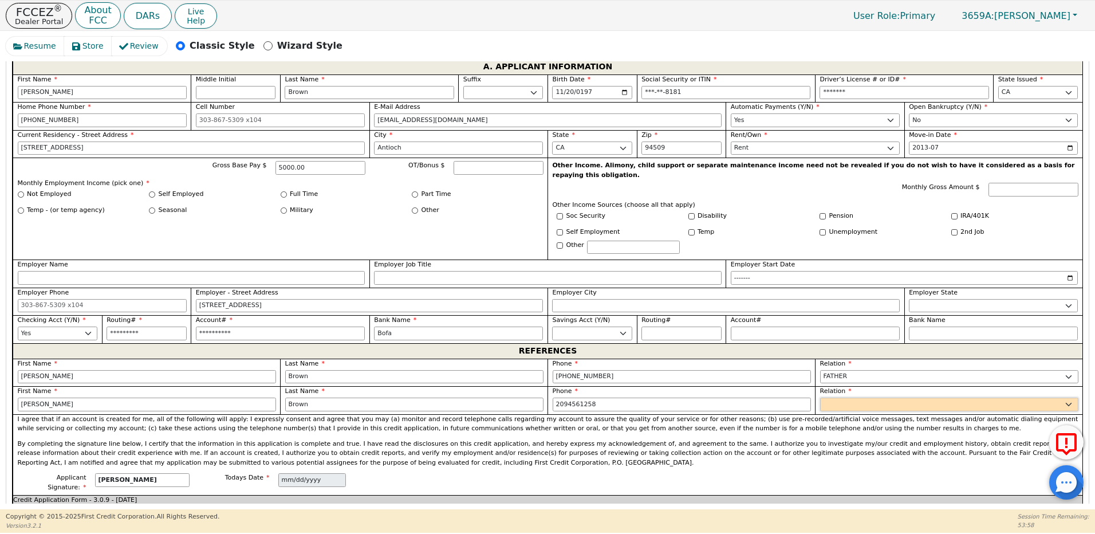
type input "[PHONE_NUMBER]"
drag, startPoint x: 830, startPoint y: 387, endPoint x: 827, endPoint y: 376, distance: 10.7
click at [829, 398] on select "FATHER MOTHER SISTER BROTHER DAUGHTER SON CO-WORKER NEIGHBOR FRIEND COUSIN G-MO…" at bounding box center [949, 405] width 258 height 14
select select "MOTHER"
click at [820, 398] on select "FATHER MOTHER SISTER BROTHER DAUGHTER SON CO-WORKER NEIGHBOR FRIEND COUSIN G-MO…" at bounding box center [949, 405] width 258 height 14
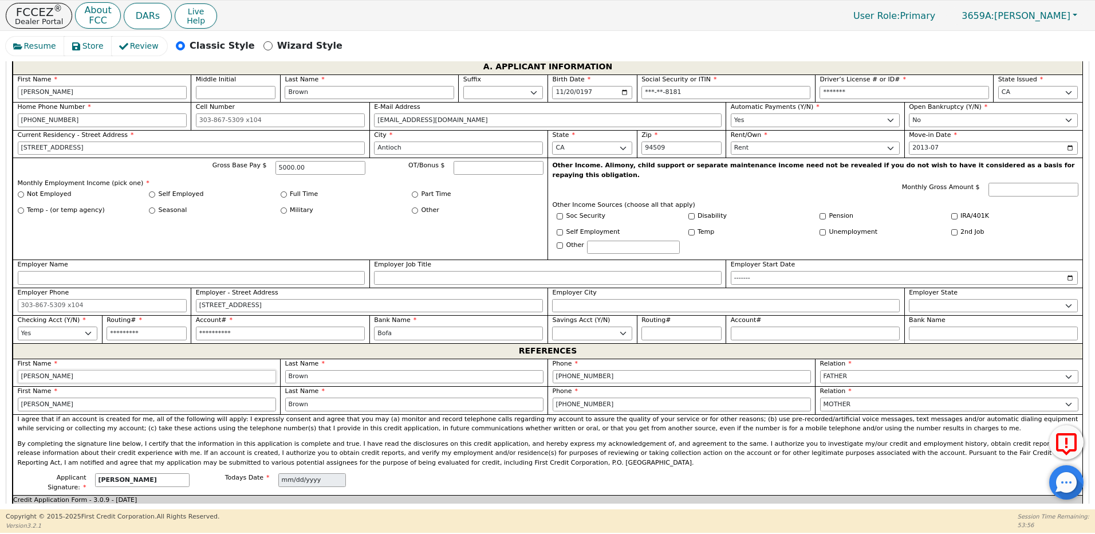
click at [168, 370] on input "[PERSON_NAME]" at bounding box center [147, 377] width 258 height 14
drag, startPoint x: 168, startPoint y: 358, endPoint x: 10, endPoint y: 337, distance: 158.9
click at [10, 337] on div "Step 4 of 4 ENTER APP DATA The words "I," "me" and "my" mean each person submit…" at bounding box center [547, 504] width 1083 height 1260
type input "see"
type input "customer"
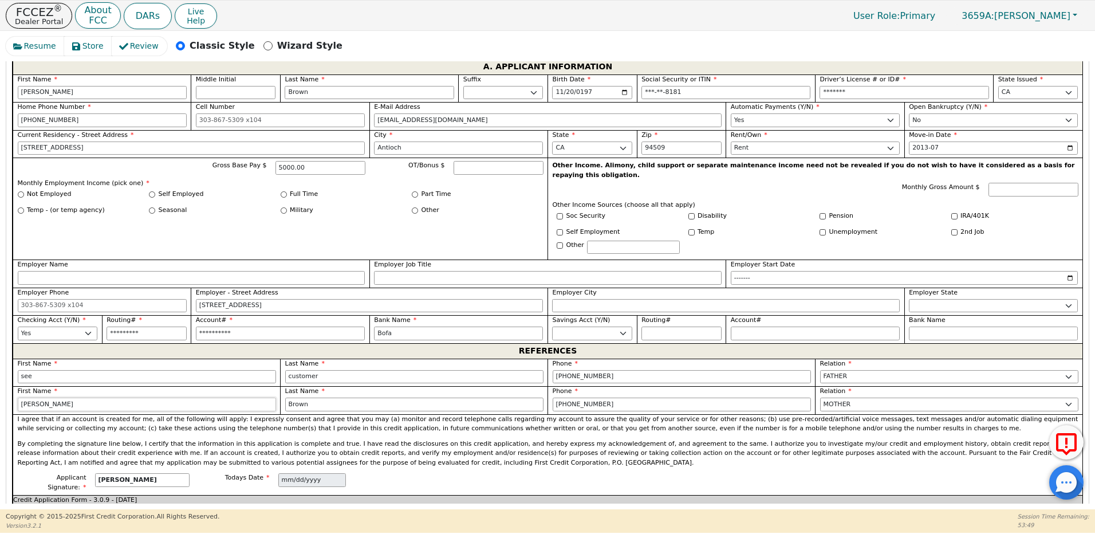
click at [52, 398] on input "[PERSON_NAME]" at bounding box center [147, 405] width 258 height 14
type input "J"
type input "please see"
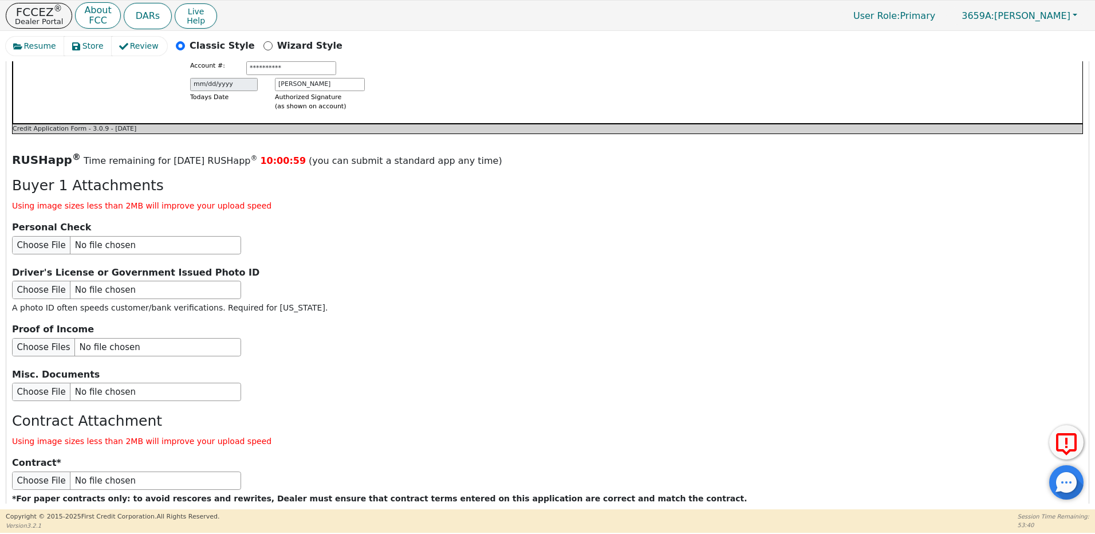
scroll to position [1280, 0]
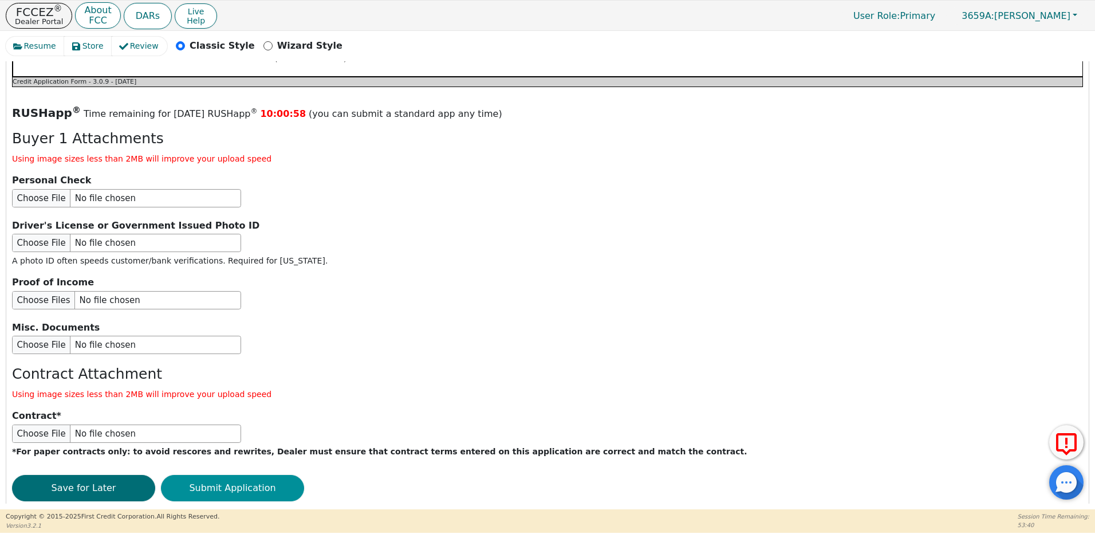
type input "customer"
click at [207, 475] on button "Submit Application" at bounding box center [232, 488] width 143 height 26
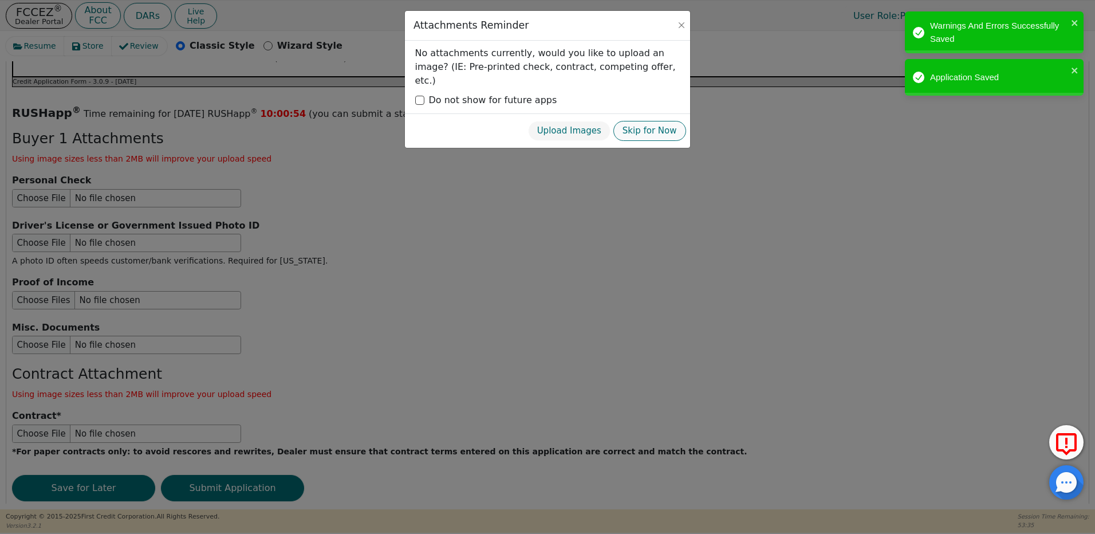
click at [659, 121] on button "Skip for Now" at bounding box center [650, 131] width 73 height 20
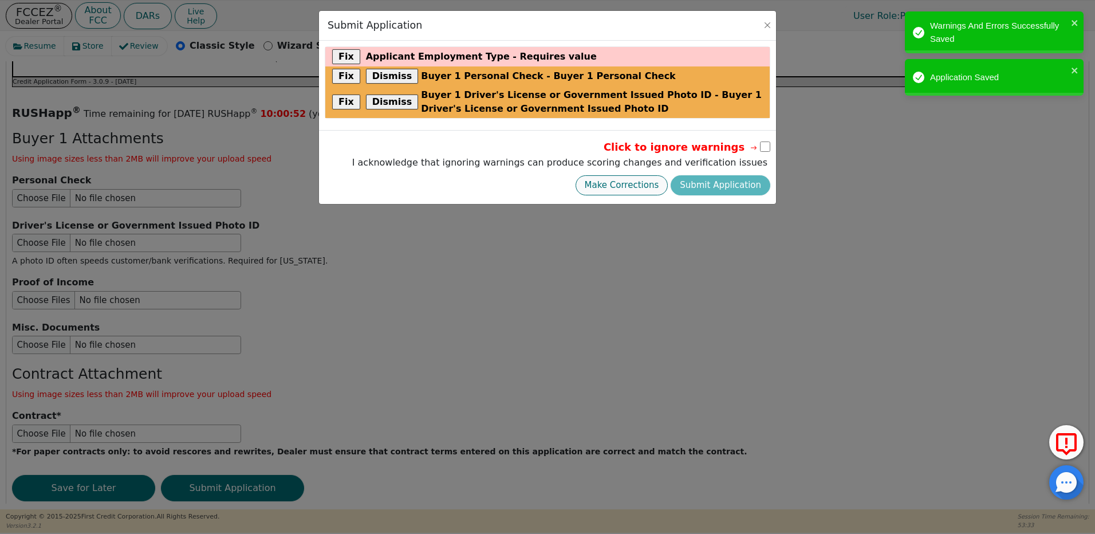
click at [653, 188] on button "Make Corrections" at bounding box center [622, 185] width 93 height 20
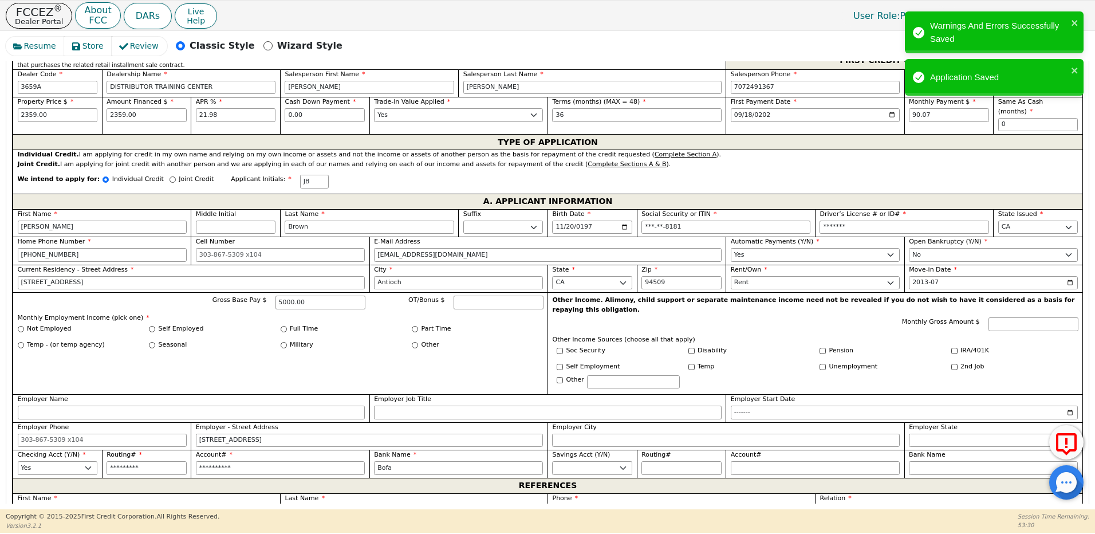
scroll to position [592, 0]
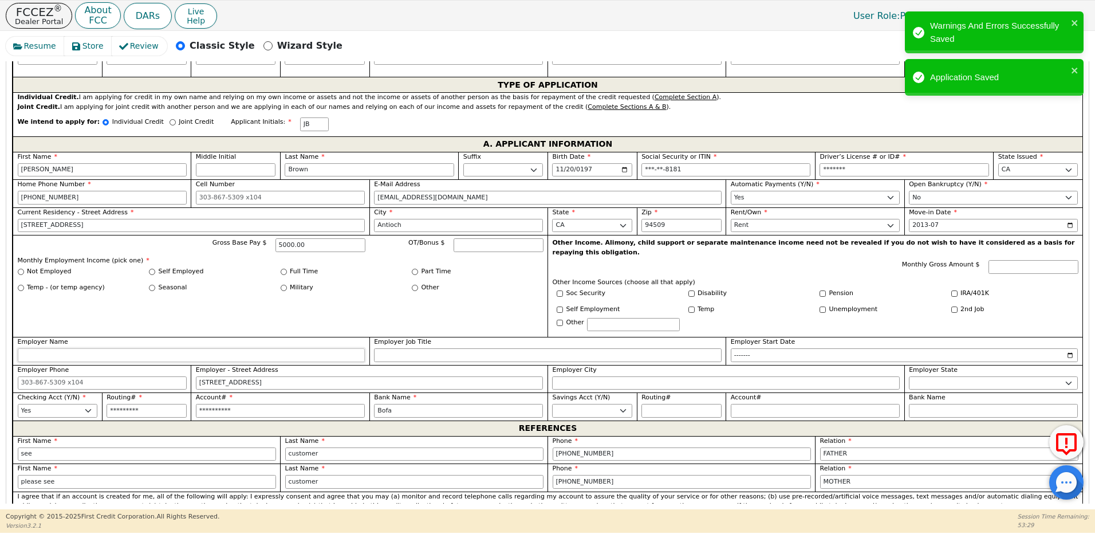
click at [80, 348] on input "Employer Name" at bounding box center [192, 355] width 348 height 14
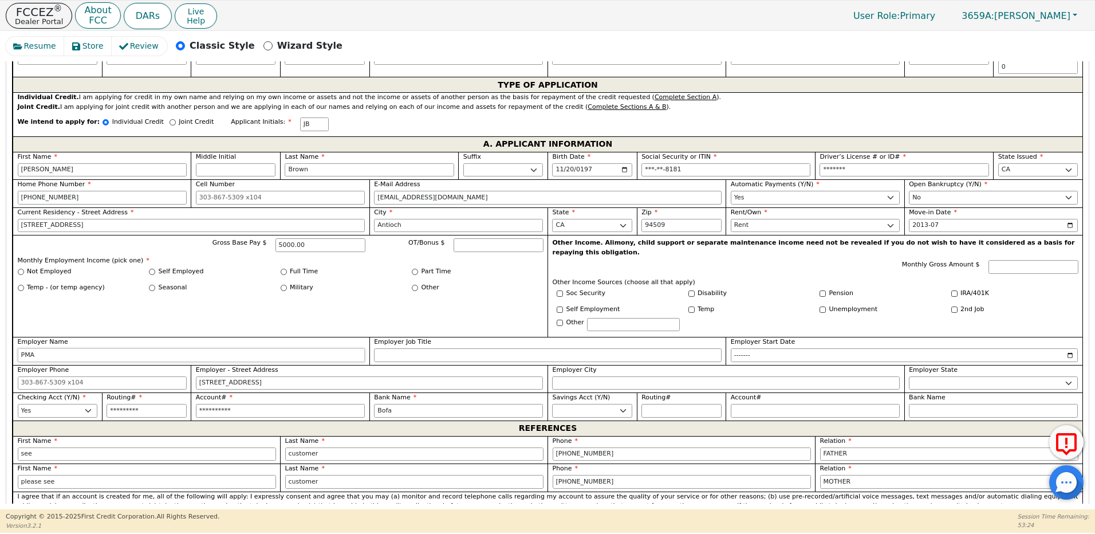
type input "PMA"
type input "longshoreman"
click at [752, 348] on input "Employer Start Date" at bounding box center [905, 355] width 348 height 14
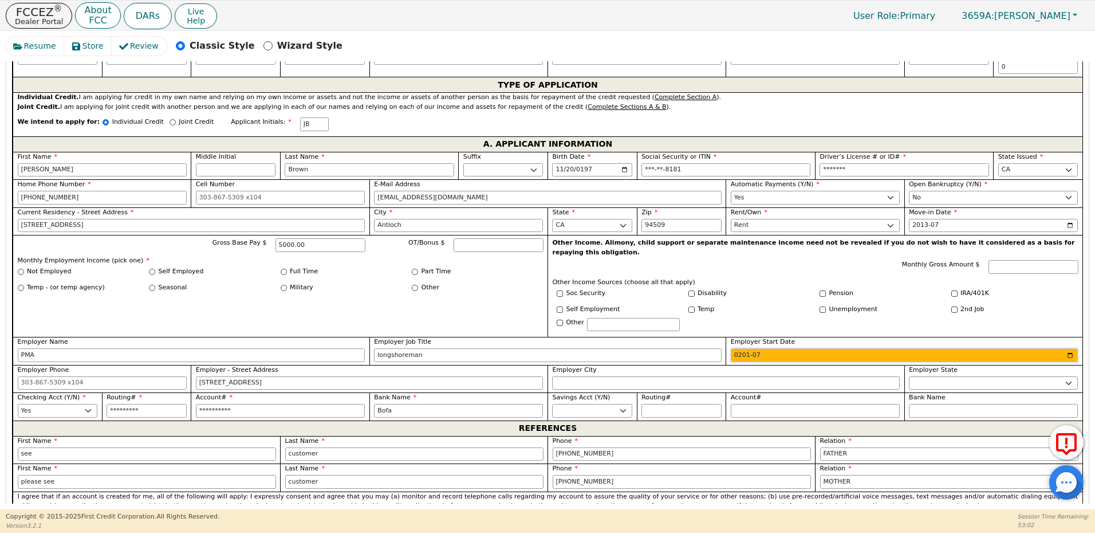
type input "2012-07"
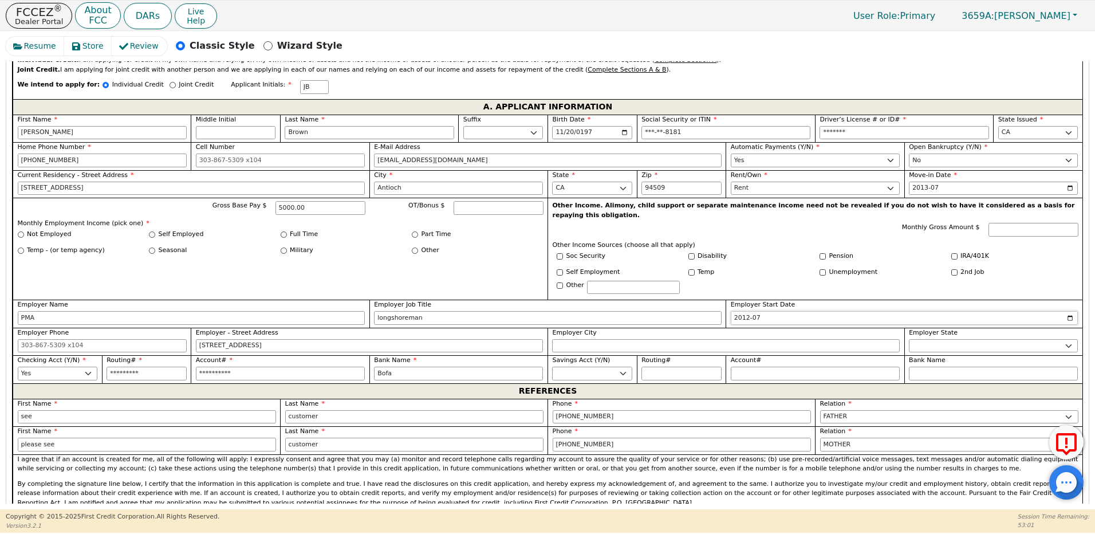
scroll to position [650, 0]
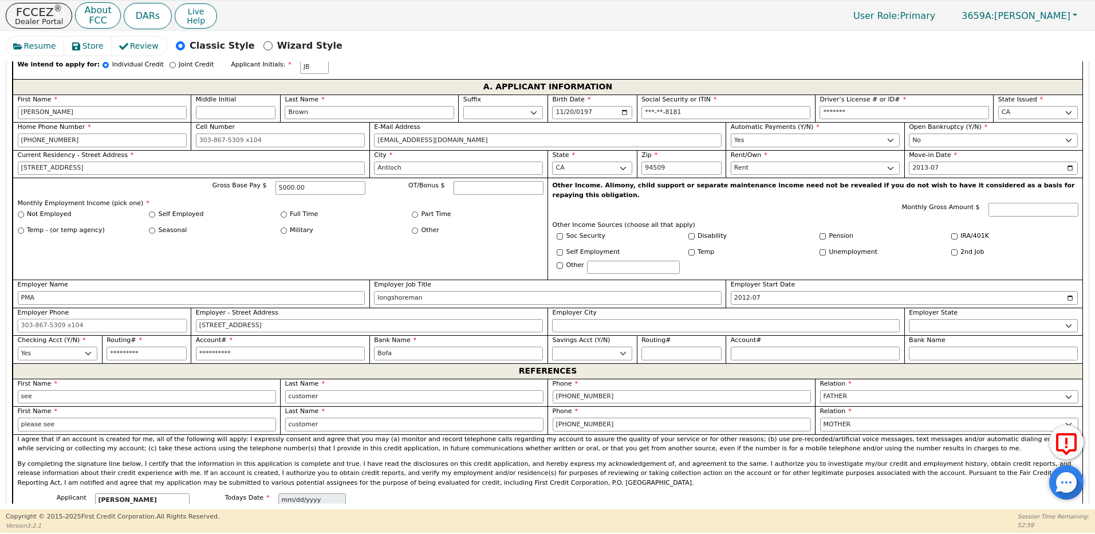
click at [132, 319] on input "Employer Phone" at bounding box center [102, 326] width 169 height 14
type input "[PHONE_NUMBER]"
drag, startPoint x: 257, startPoint y: 306, endPoint x: 174, endPoint y: 300, distance: 83.9
click at [174, 300] on div "First Name [PERSON_NAME] Middle Initial Last Name [PERSON_NAME] Sr. II III IV B…" at bounding box center [548, 229] width 1070 height 269
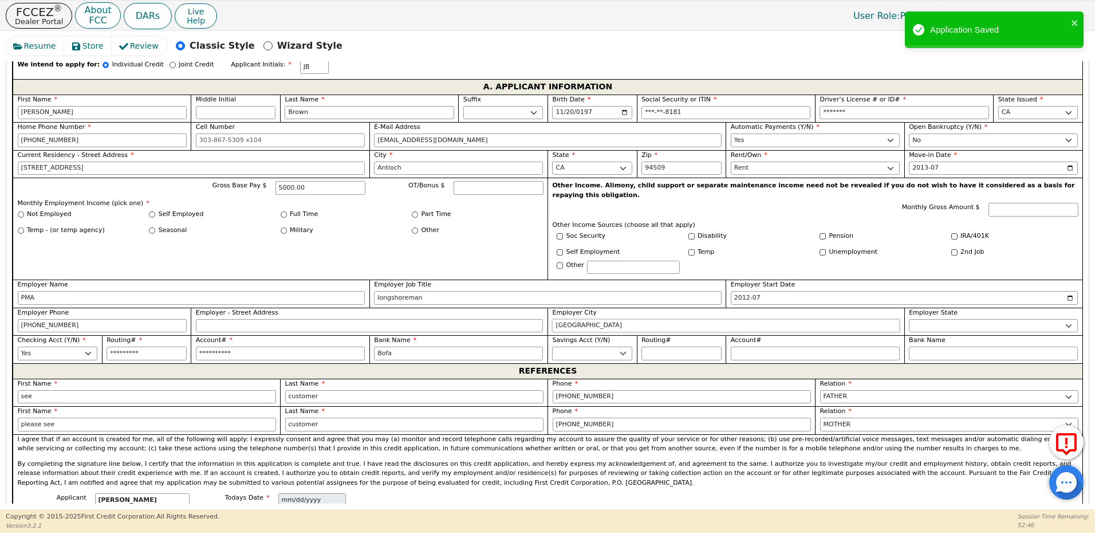
type input "[GEOGRAPHIC_DATA]"
select select "CA"
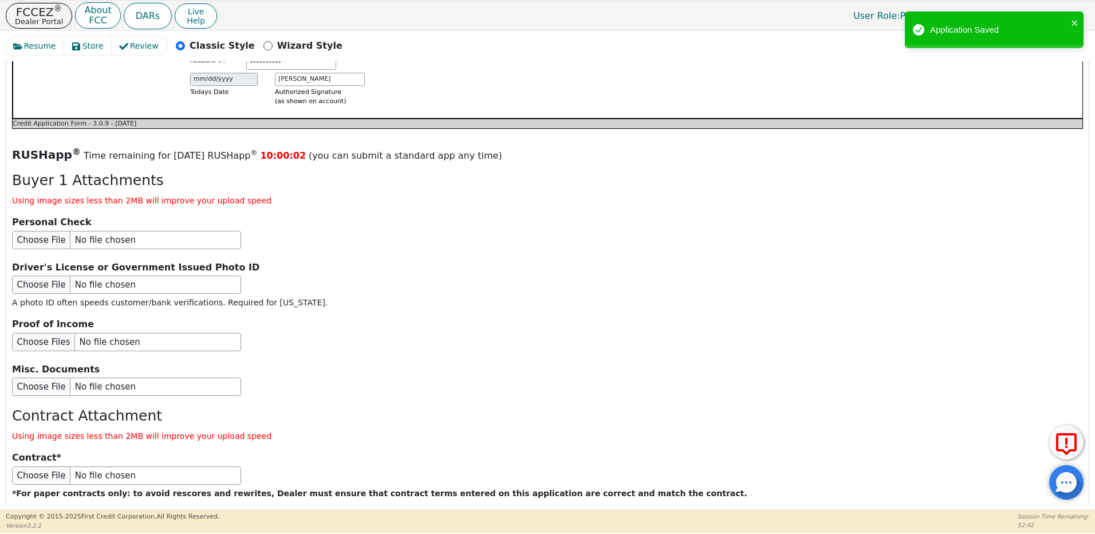
scroll to position [1280, 0]
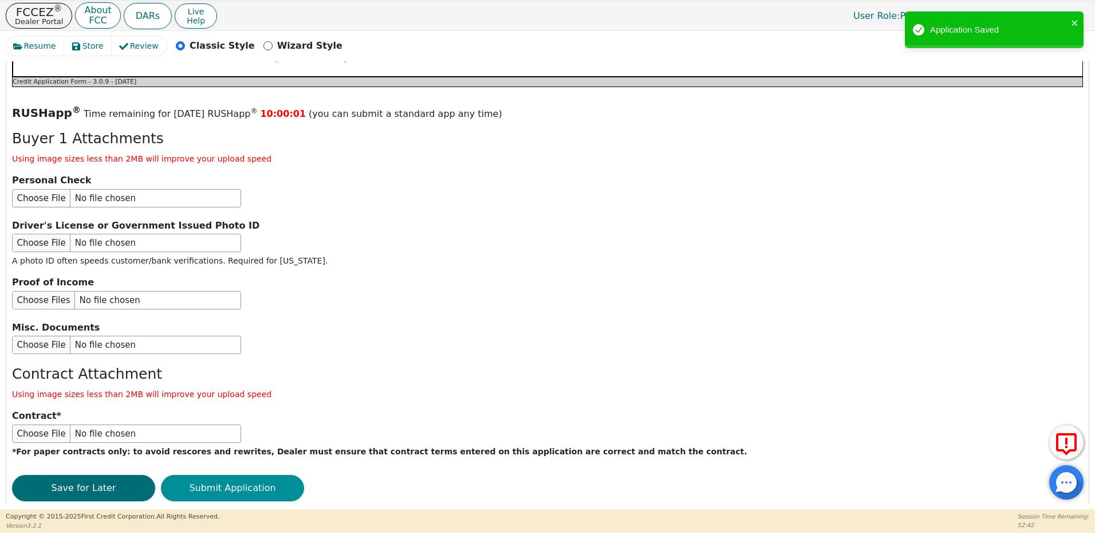
click at [264, 475] on button "Submit Application" at bounding box center [232, 488] width 143 height 26
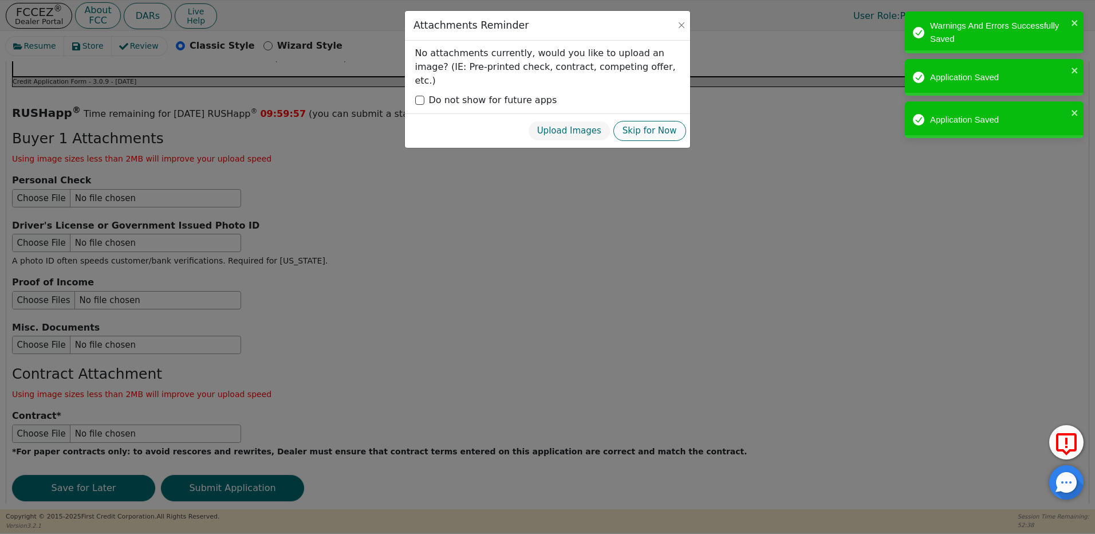
click at [657, 121] on button "Skip for Now" at bounding box center [650, 131] width 73 height 20
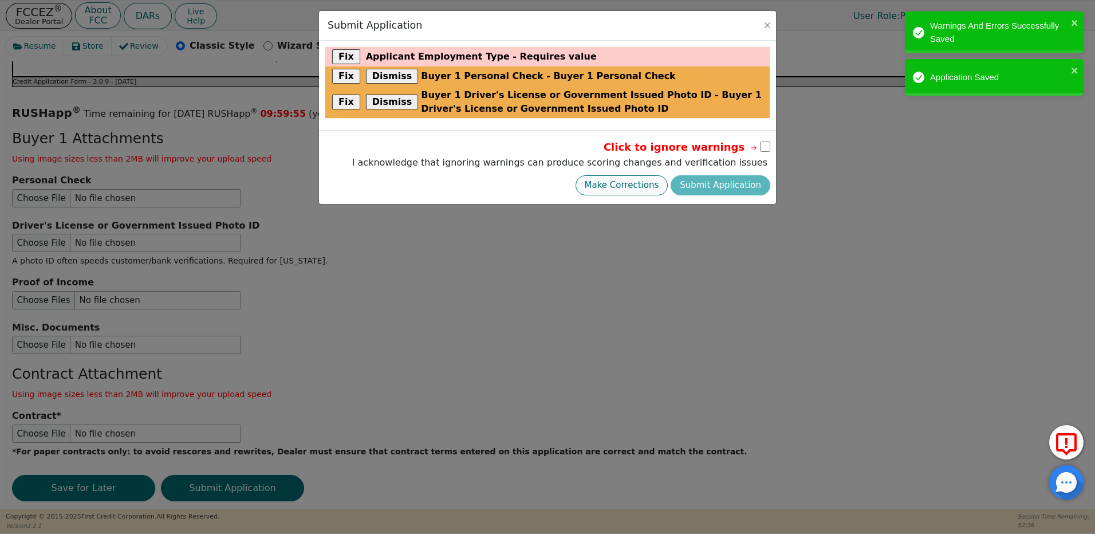
click at [642, 187] on button "Make Corrections" at bounding box center [622, 185] width 93 height 20
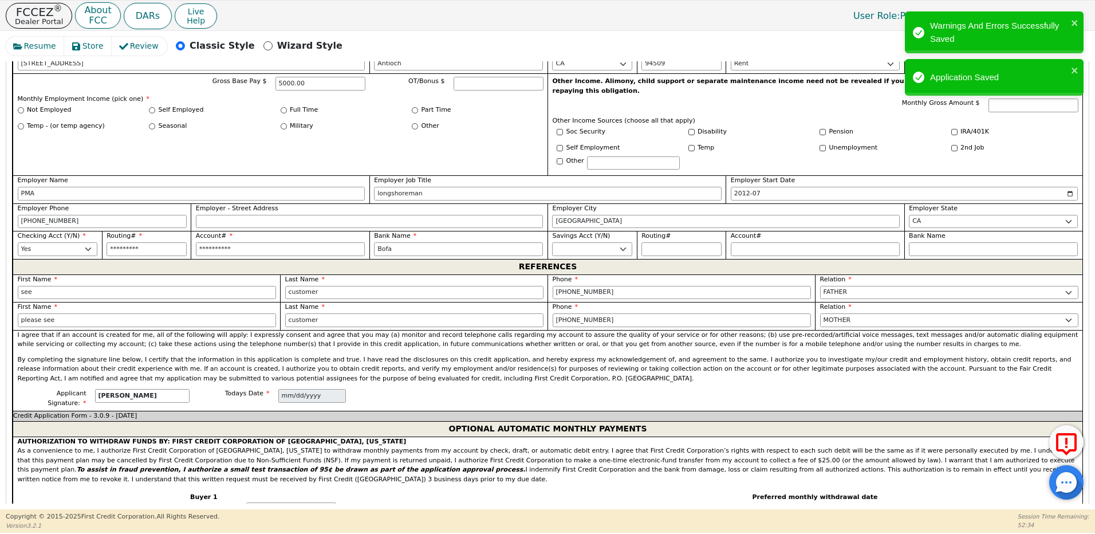
scroll to position [707, 0]
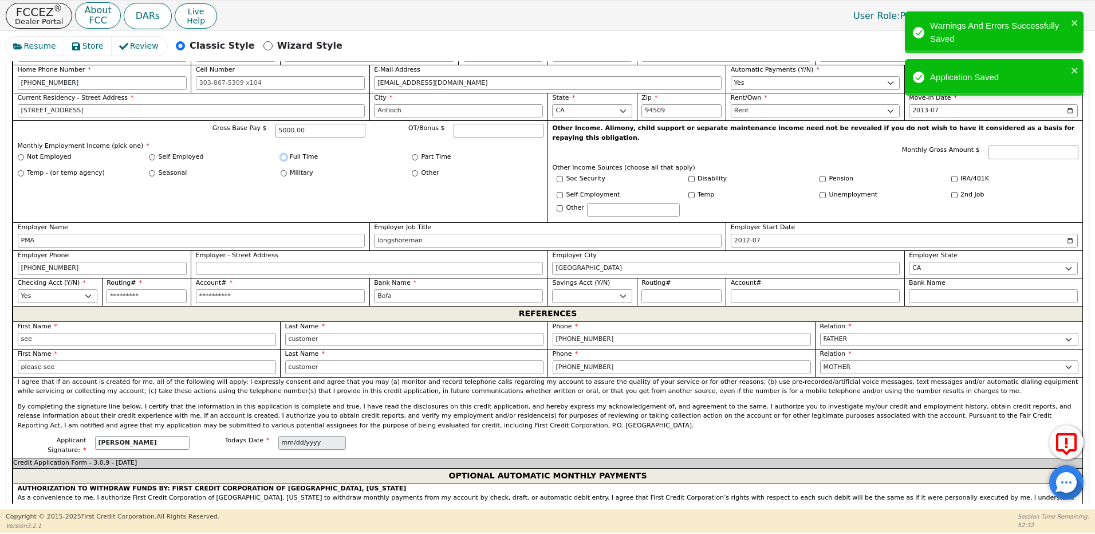
click at [282, 154] on input "Full Time" at bounding box center [284, 157] width 6 height 6
radio input "true"
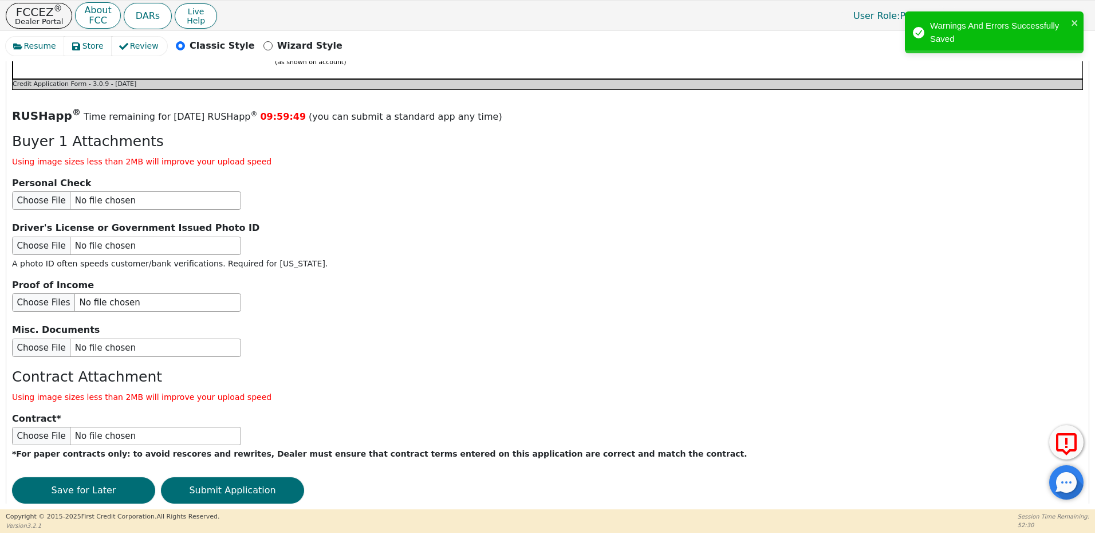
scroll to position [1290, 0]
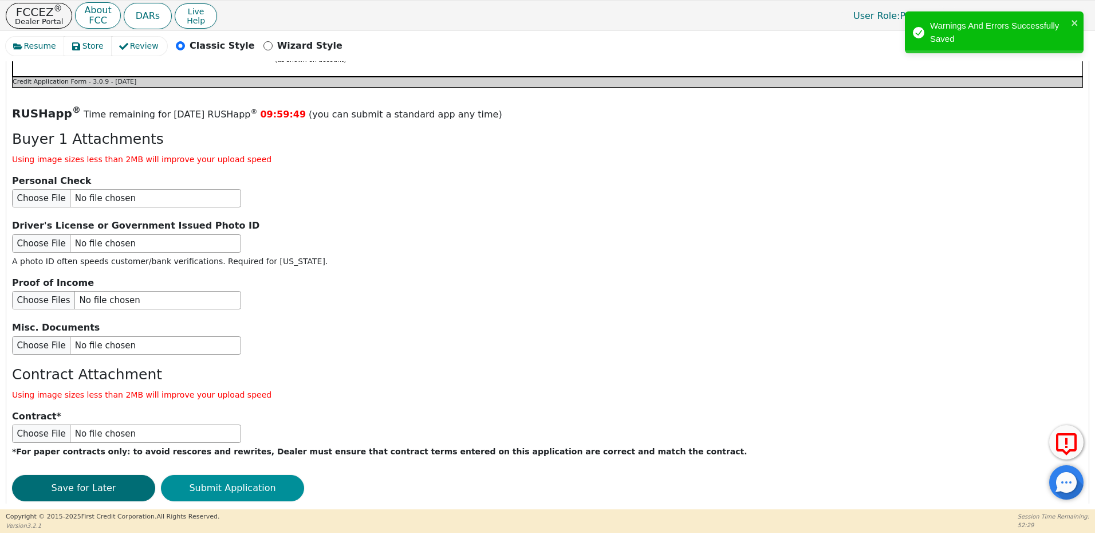
click at [253, 475] on button "Submit Application" at bounding box center [232, 488] width 143 height 26
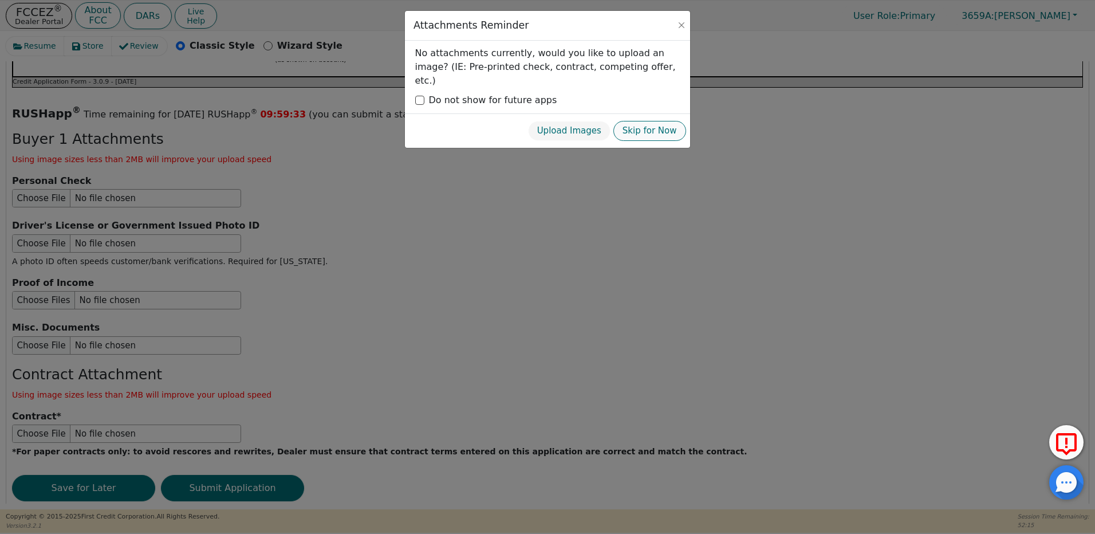
click at [647, 121] on button "Skip for Now" at bounding box center [650, 131] width 73 height 20
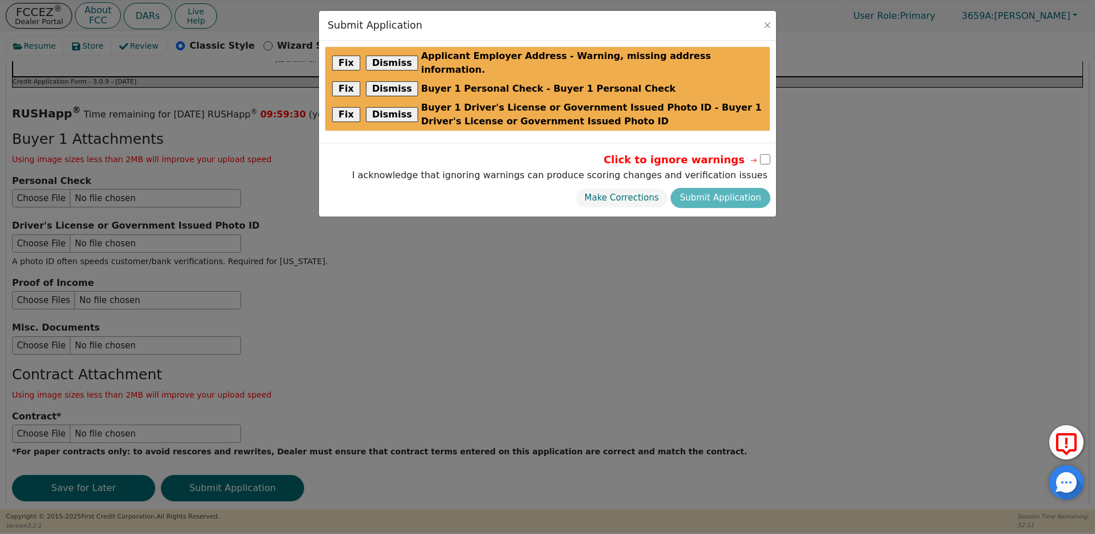
click at [732, 186] on div "Make Corrections Submit Application" at bounding box center [559, 198] width 421 height 26
click at [766, 154] on input "checkbox" at bounding box center [765, 159] width 10 height 10
checkbox input "true"
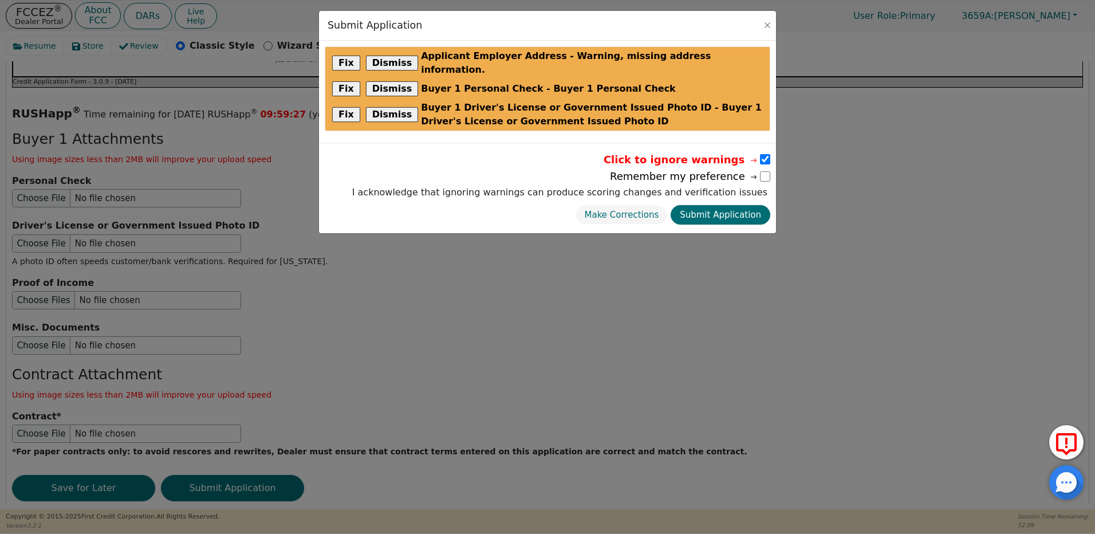
click at [729, 205] on button "Submit Application" at bounding box center [721, 215] width 100 height 20
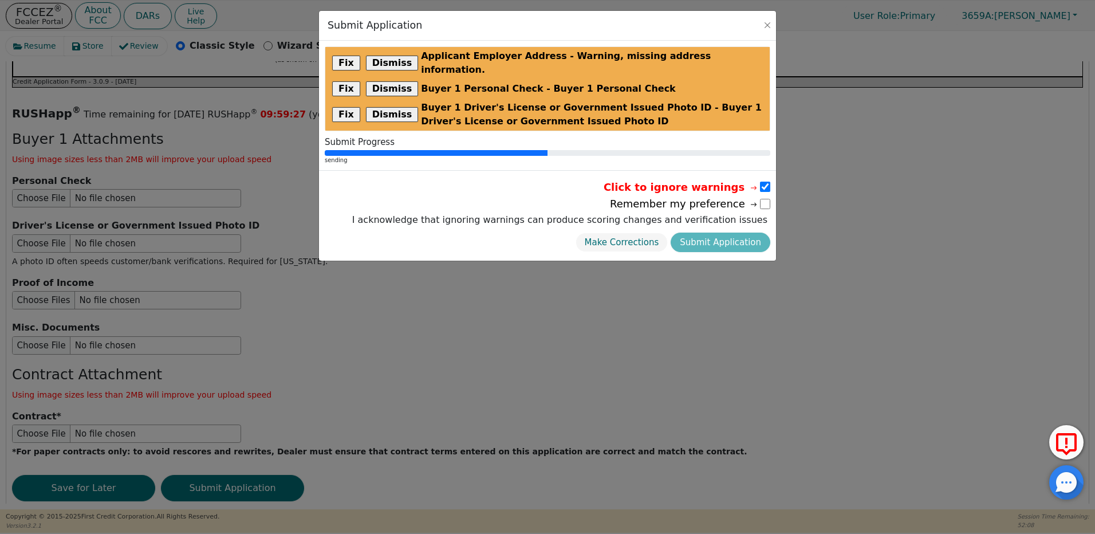
radio input "false"
